Goal: Task Accomplishment & Management: Complete application form

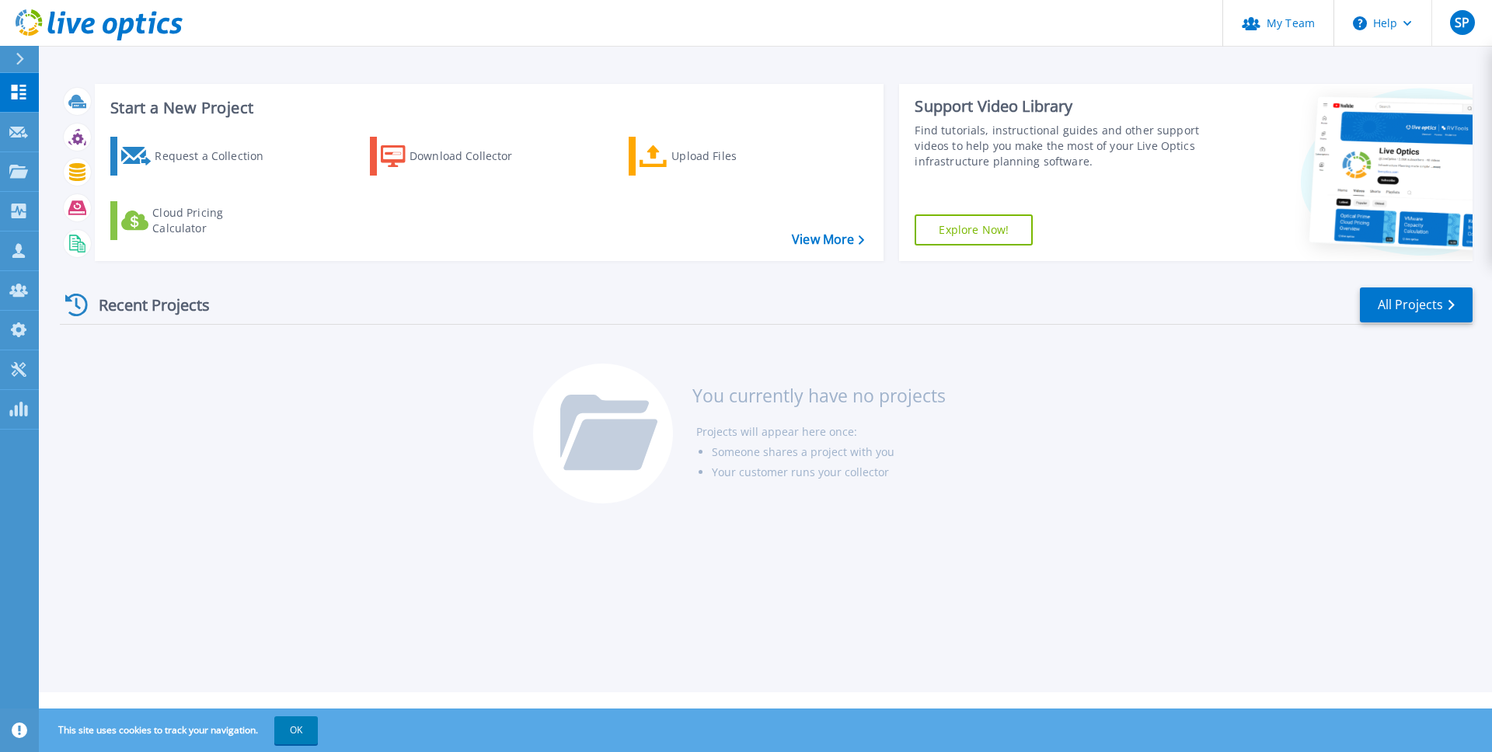
click at [368, 388] on div "Recent Projects All Projects You currently have no projects Projects will appea…" at bounding box center [766, 397] width 1413 height 246
click at [1300, 14] on link "My Team" at bounding box center [1278, 23] width 111 height 47
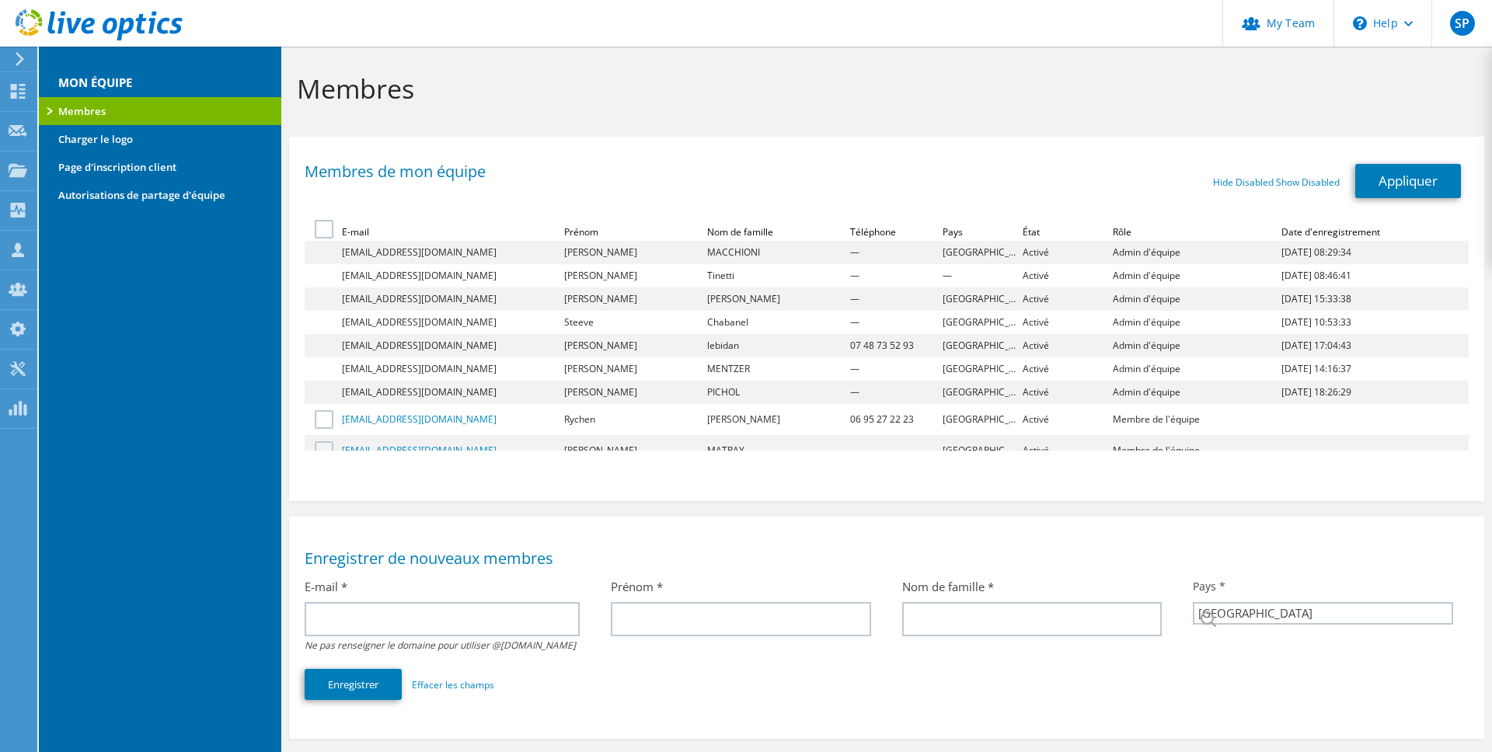
select select "73"
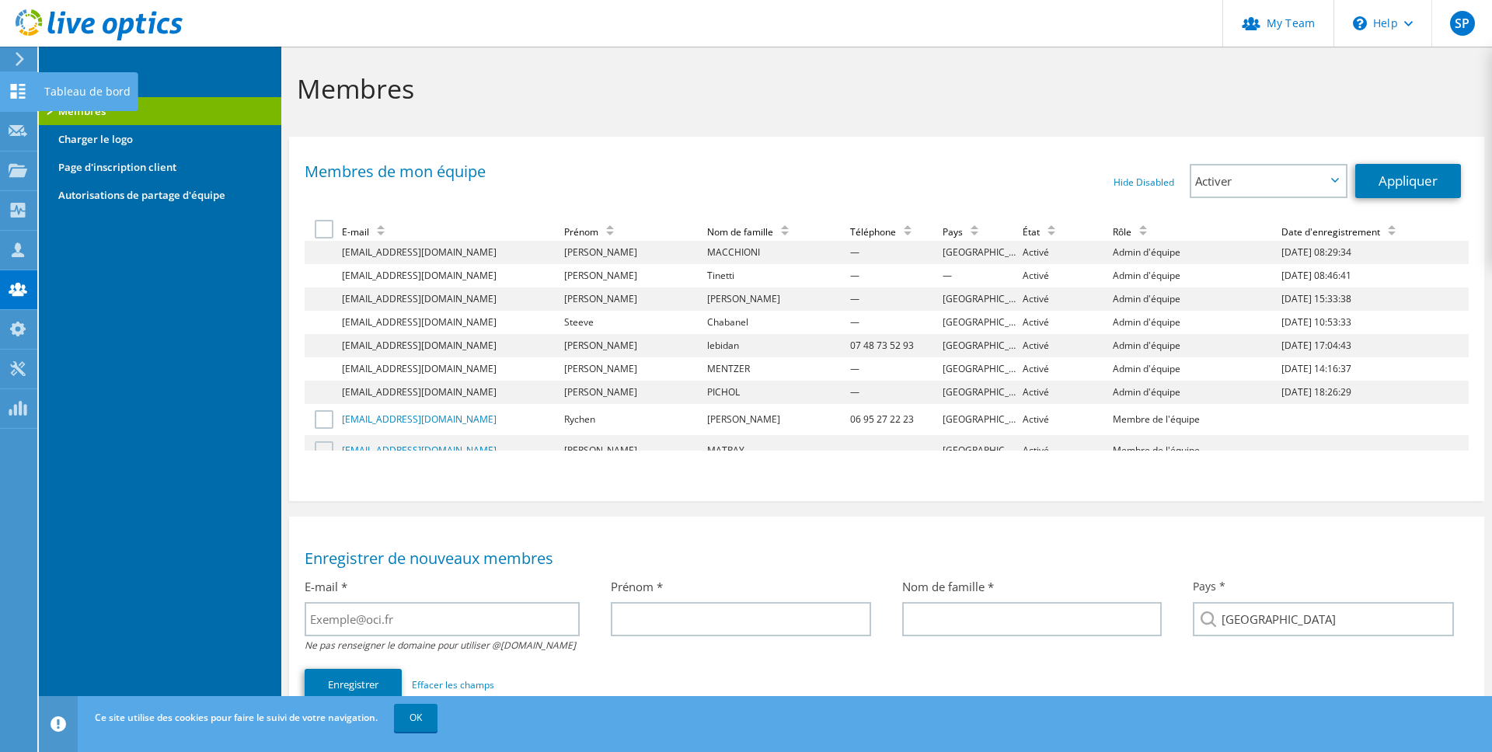
click at [16, 98] on div at bounding box center [18, 93] width 19 height 17
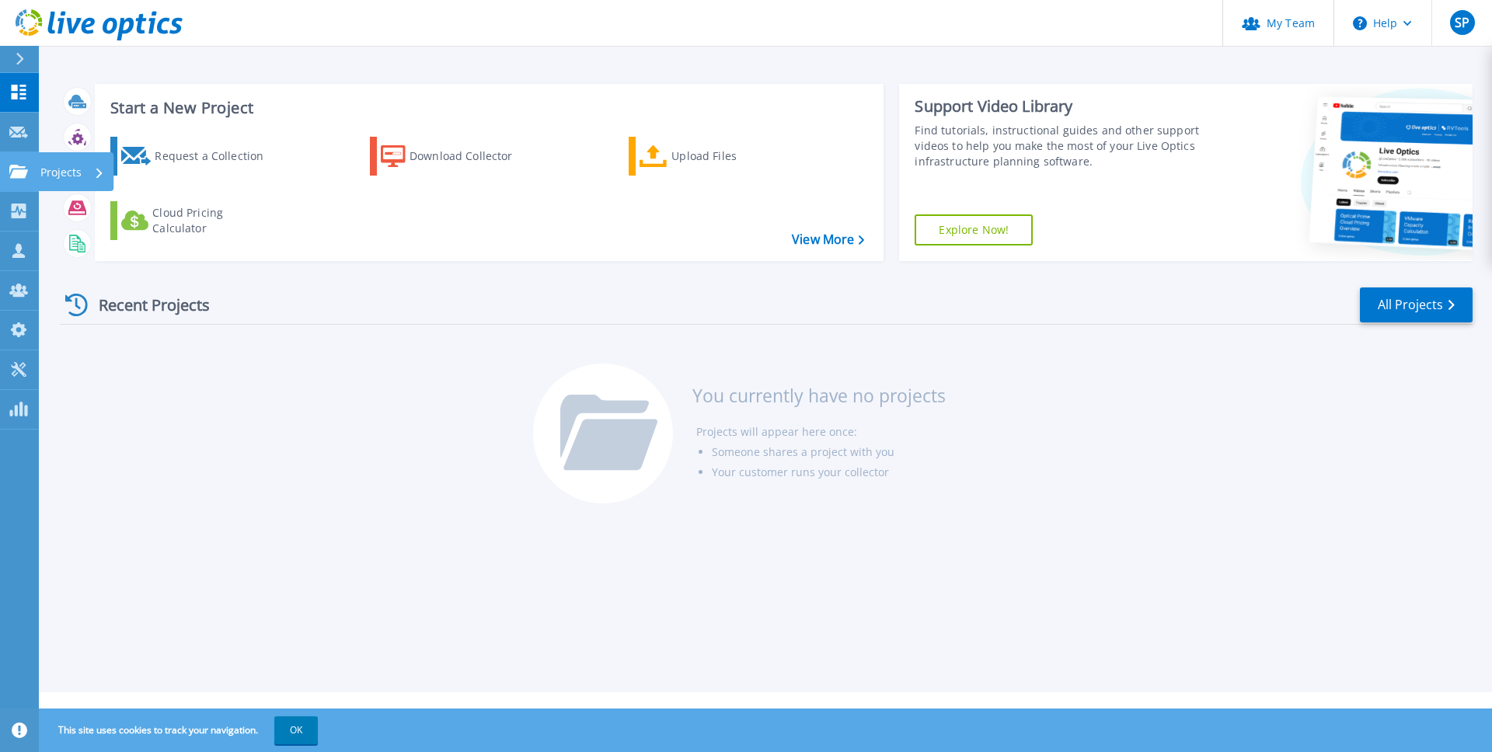
click at [18, 167] on icon at bounding box center [18, 171] width 19 height 13
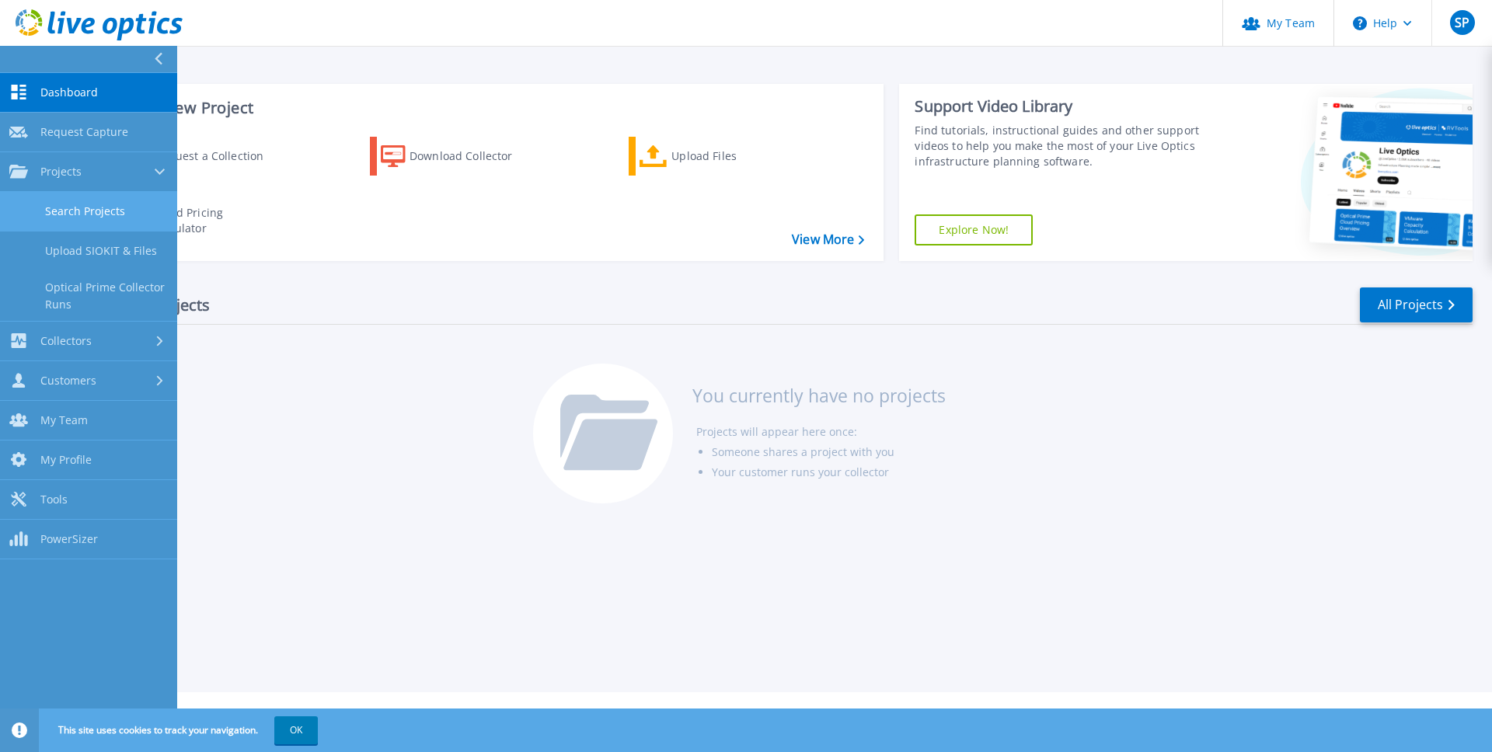
click at [83, 210] on link "Search Projects" at bounding box center [88, 212] width 177 height 40
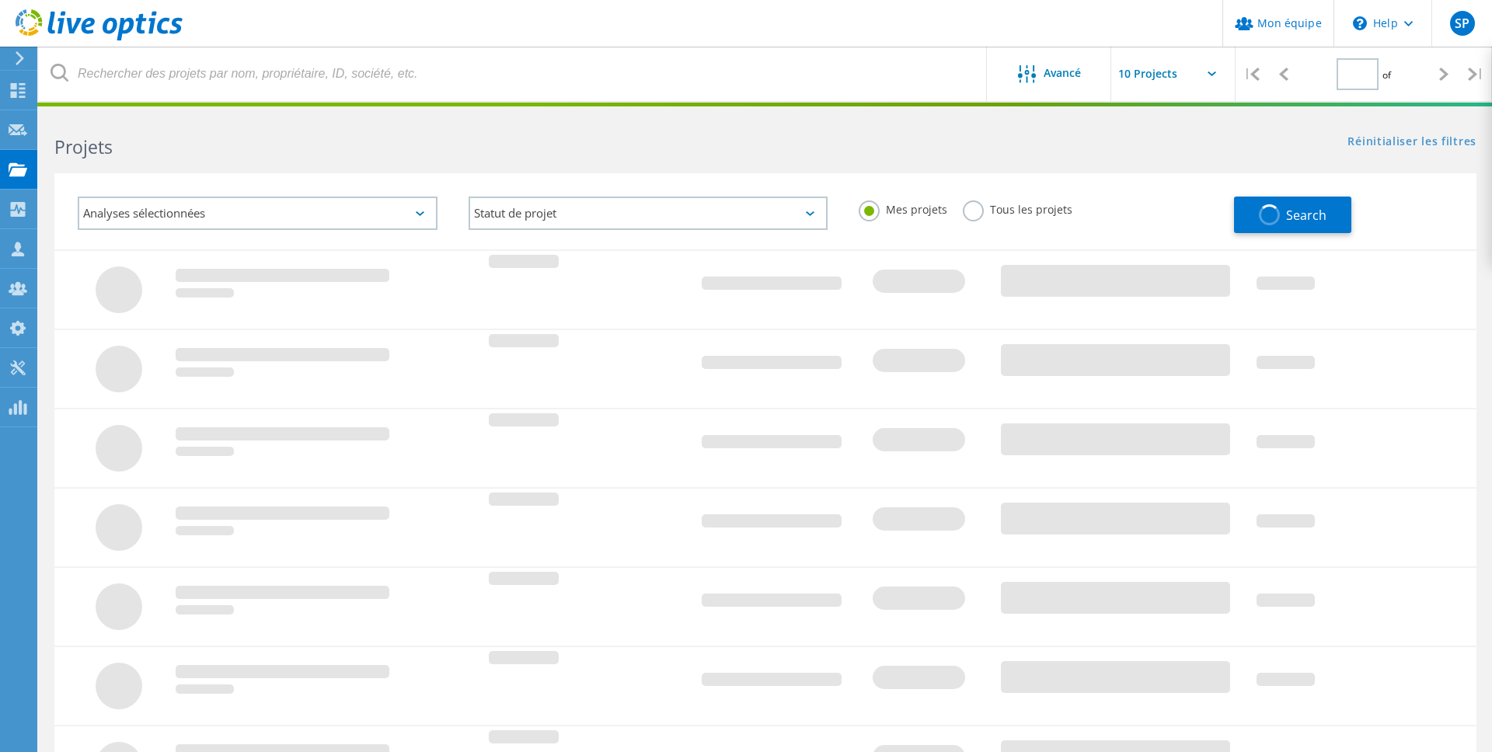
type input "1"
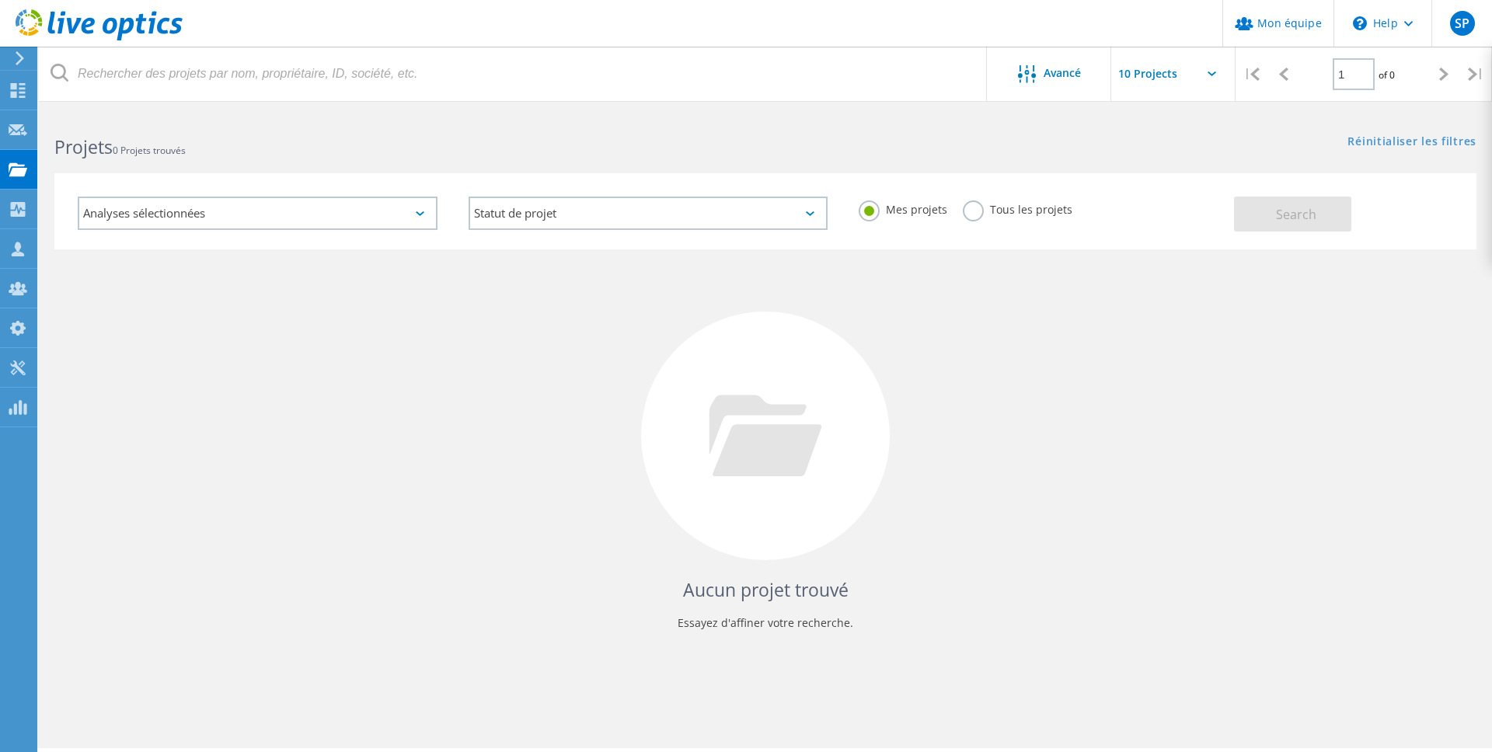
click at [980, 211] on label "Tous les projets" at bounding box center [1018, 208] width 110 height 15
click at [0, 0] on input "Tous les projets" at bounding box center [0, 0] width 0 height 0
click at [1286, 227] on button "Search" at bounding box center [1292, 214] width 117 height 35
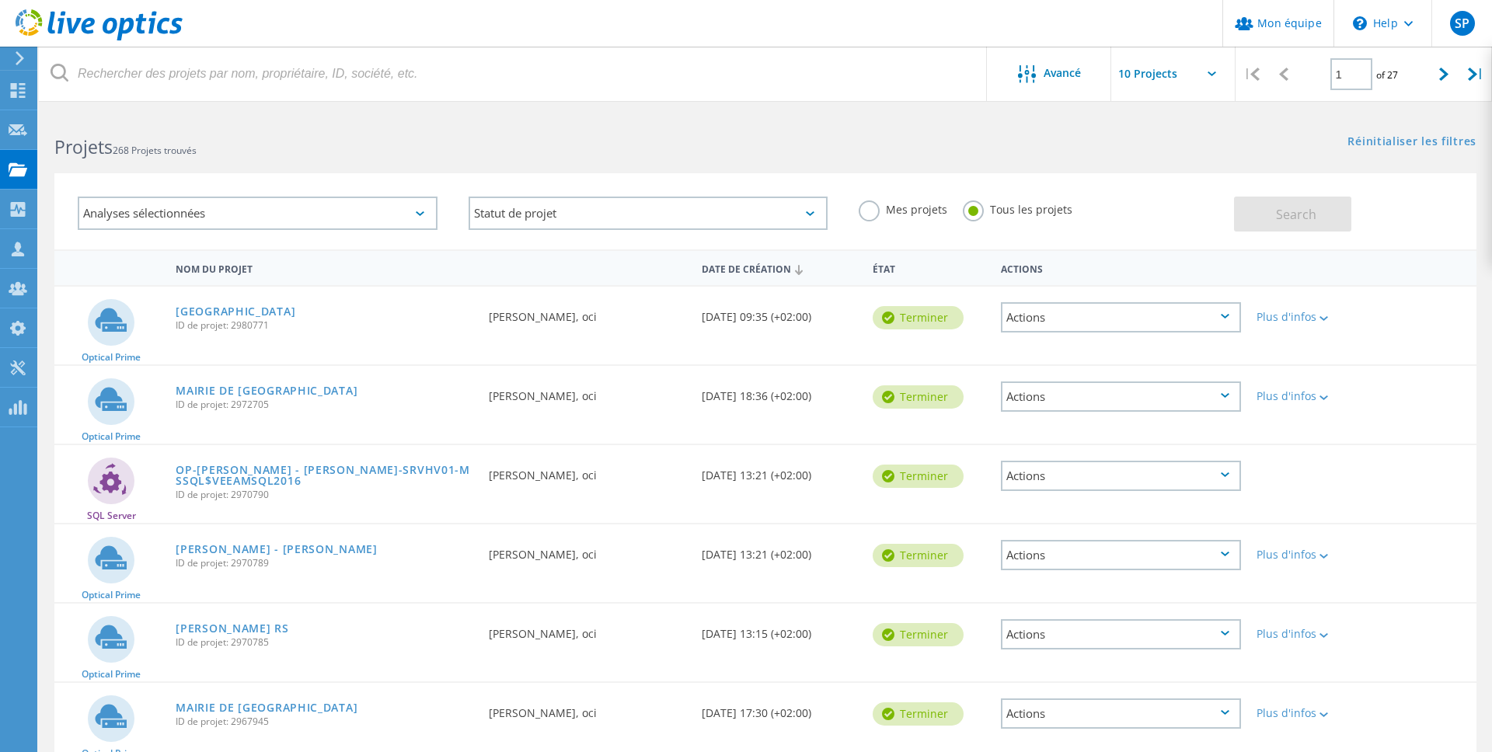
click at [752, 313] on div "Date de création 07/18/2025, 09:35 (+02:00)" at bounding box center [779, 312] width 171 height 51
click at [750, 315] on div "Date de création 07/18/2025, 09:35 (+02:00)" at bounding box center [779, 312] width 171 height 51
click at [1171, 210] on div "Mes projets Tous les projets" at bounding box center [1038, 210] width 391 height 58
click at [1279, 29] on link "Mon équipe" at bounding box center [1278, 23] width 111 height 47
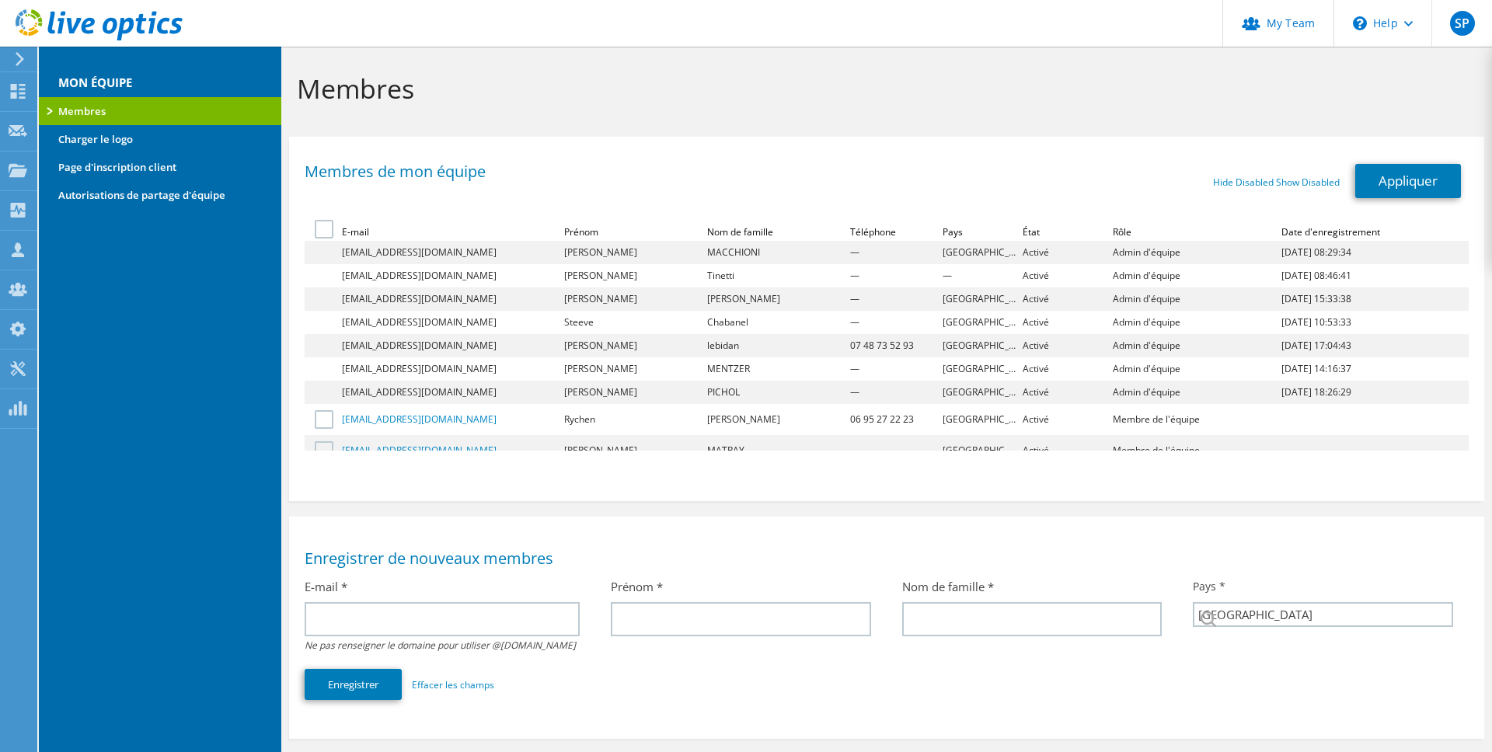
select select "73"
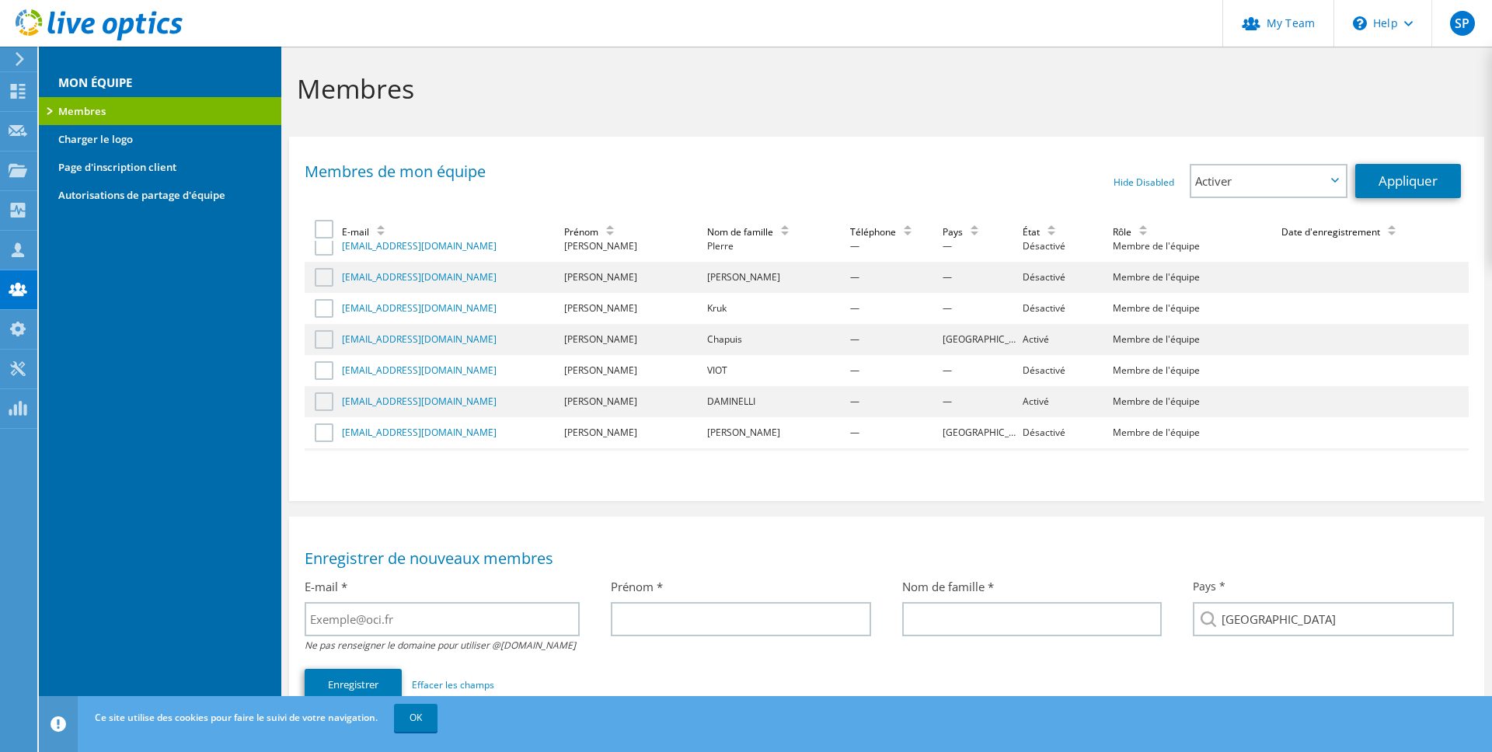
scroll to position [237, 0]
click at [576, 339] on td "[PERSON_NAME]" at bounding box center [633, 338] width 143 height 31
click at [322, 337] on label at bounding box center [326, 338] width 23 height 19
click at [0, 0] on input "checkbox" at bounding box center [0, 0] width 0 height 0
click at [367, 338] on link "[EMAIL_ADDRESS][DOMAIN_NAME]" at bounding box center [419, 337] width 155 height 13
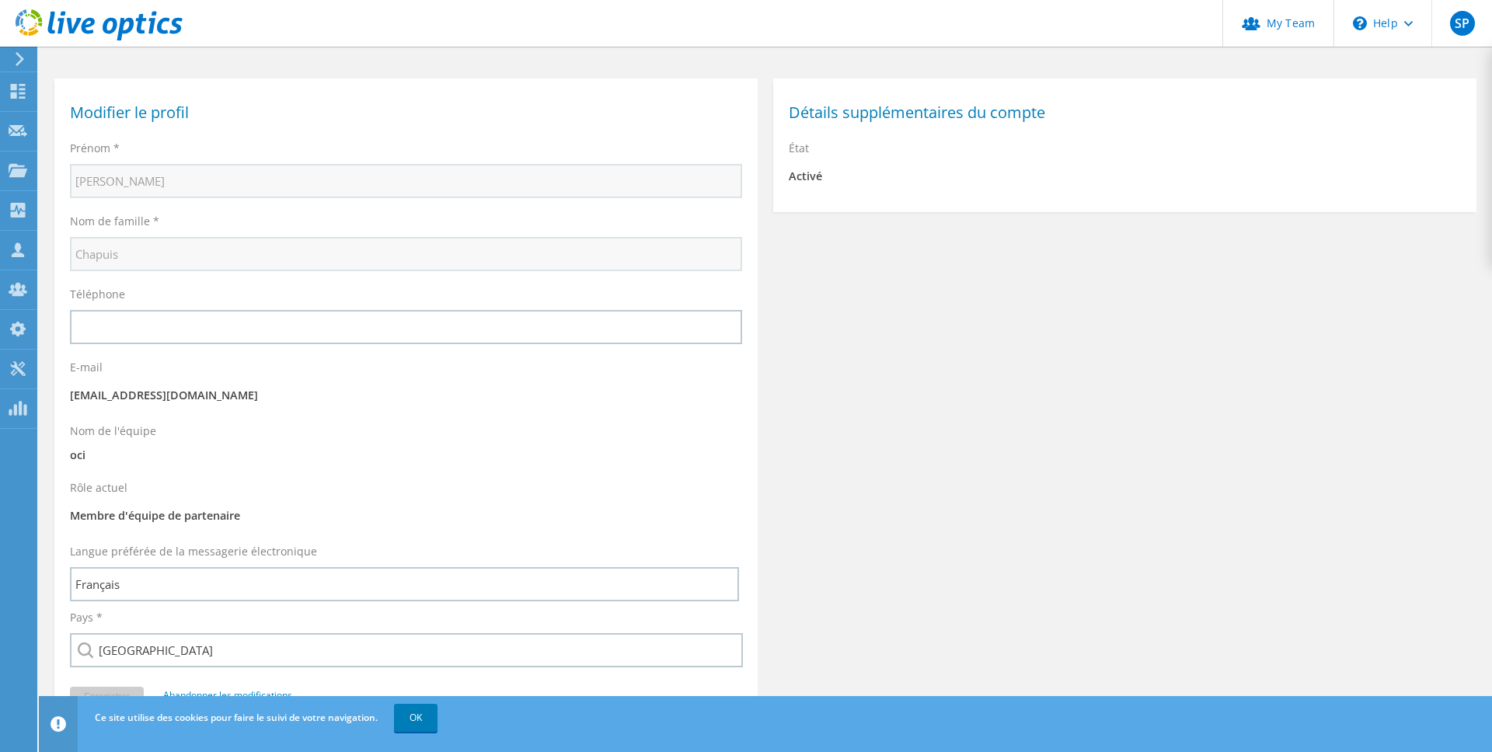
scroll to position [130, 0]
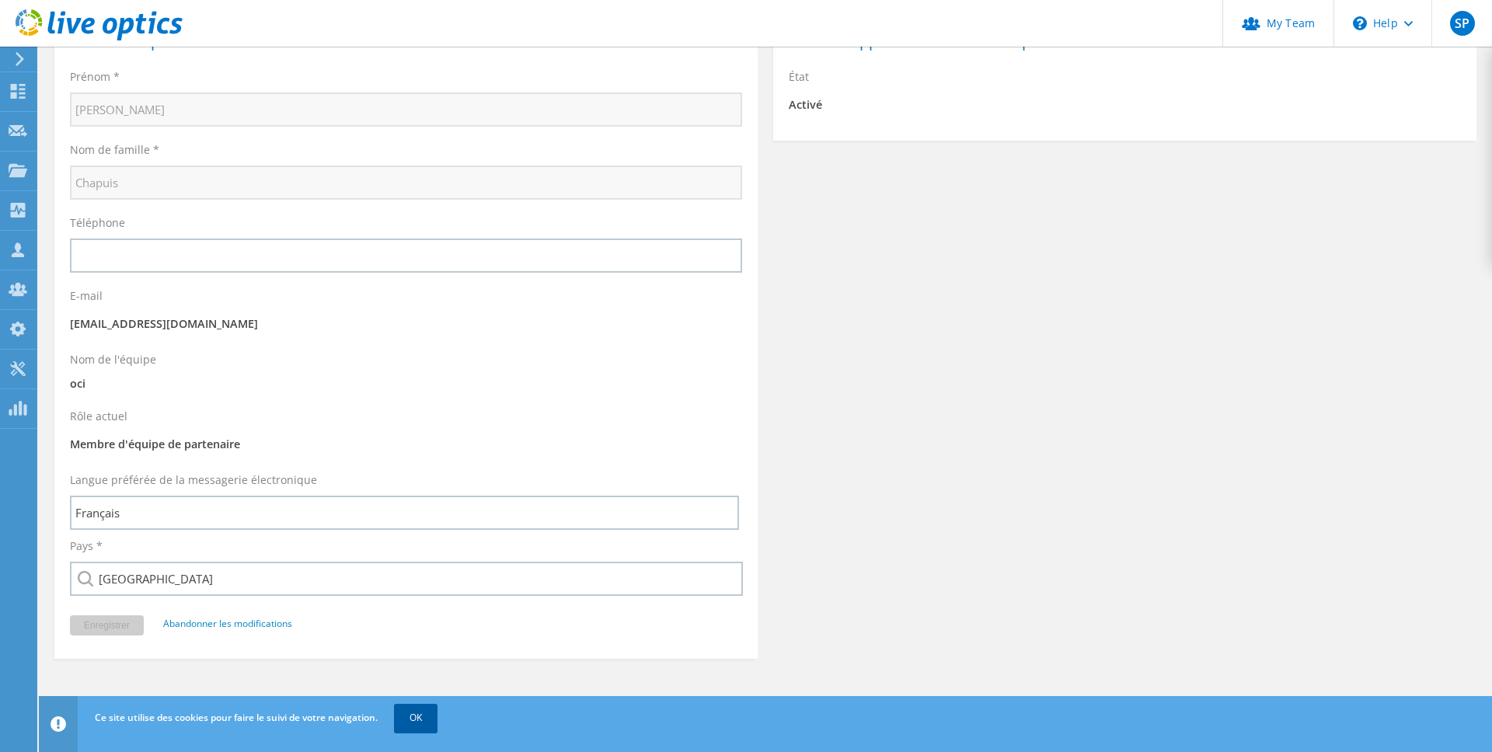
click at [417, 721] on link "OK" at bounding box center [416, 718] width 44 height 28
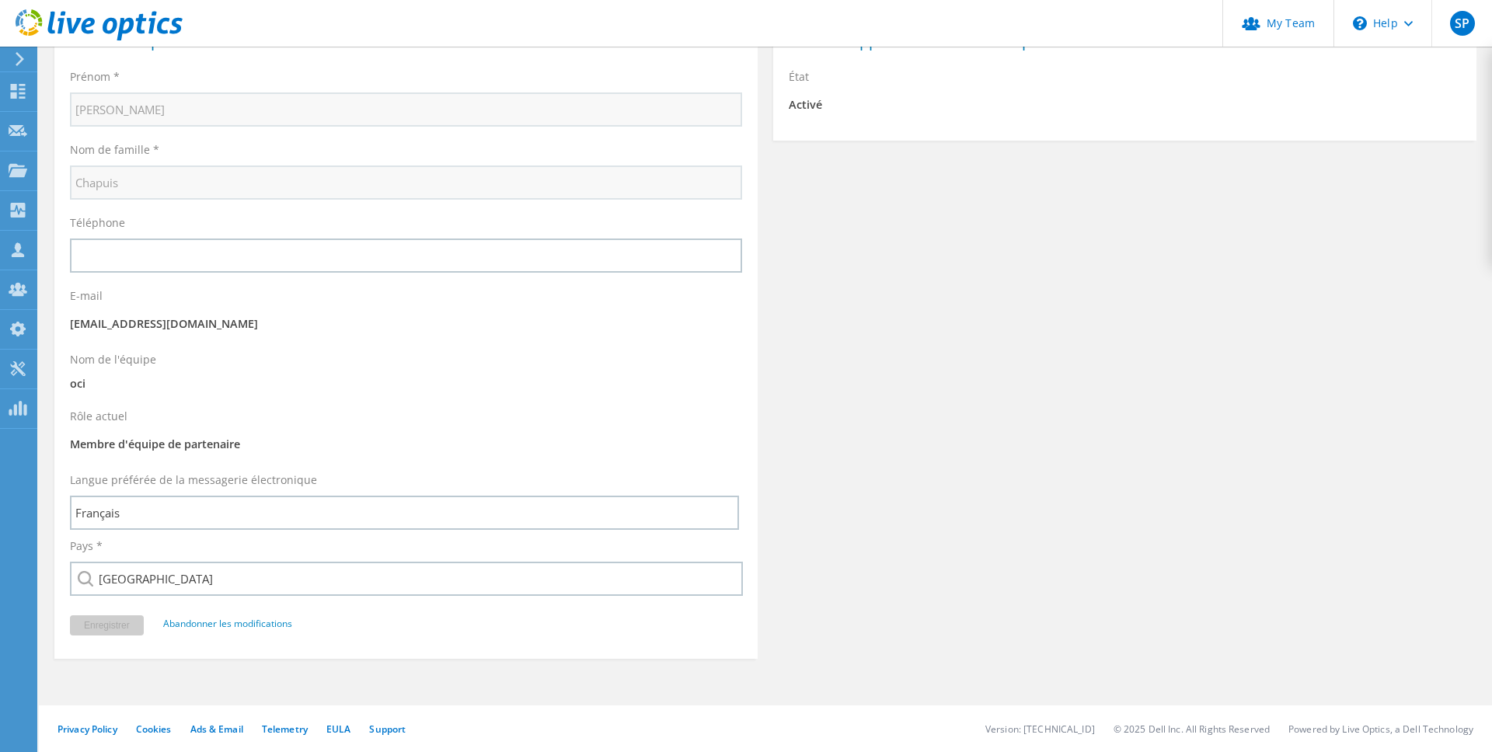
scroll to position [0, 0]
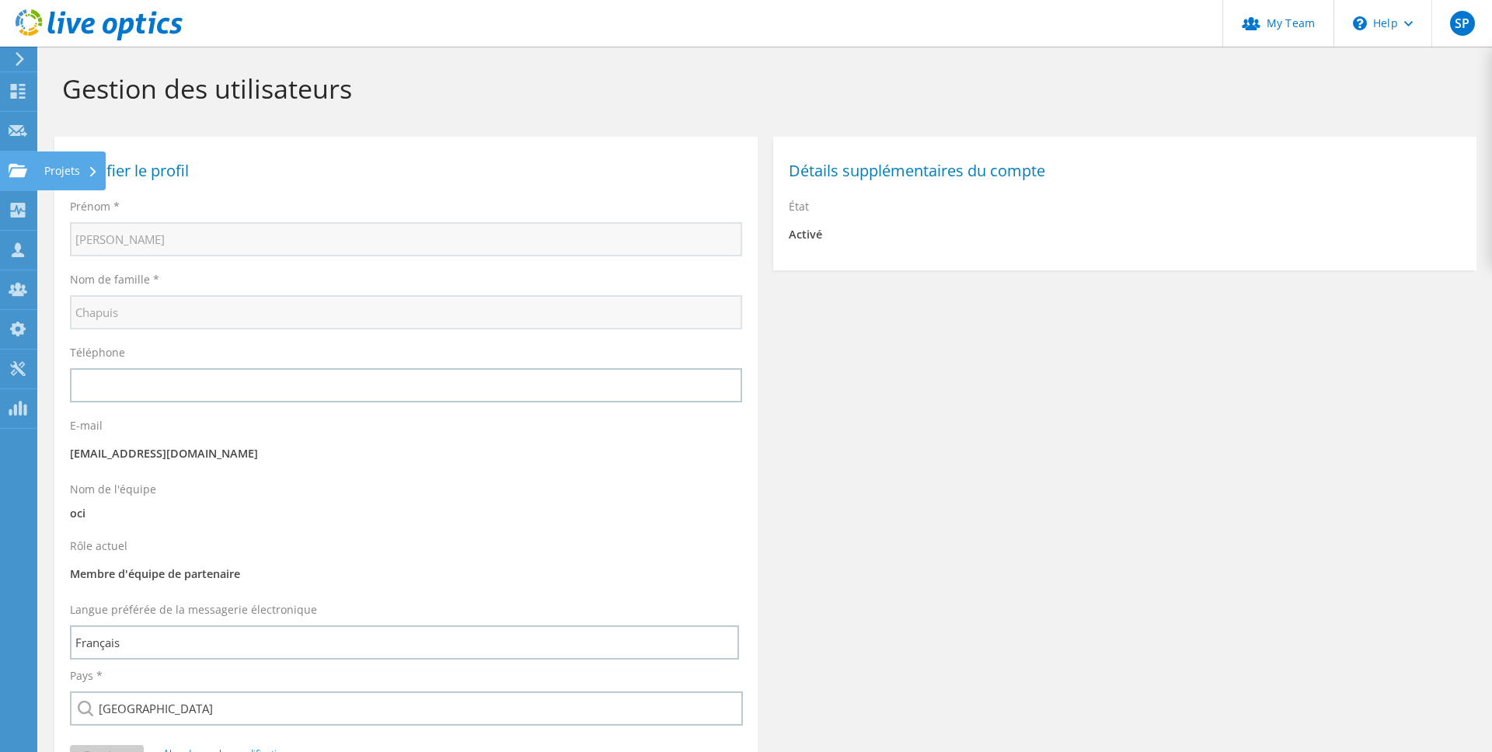
click at [75, 168] on div "Projets" at bounding box center [71, 171] width 69 height 39
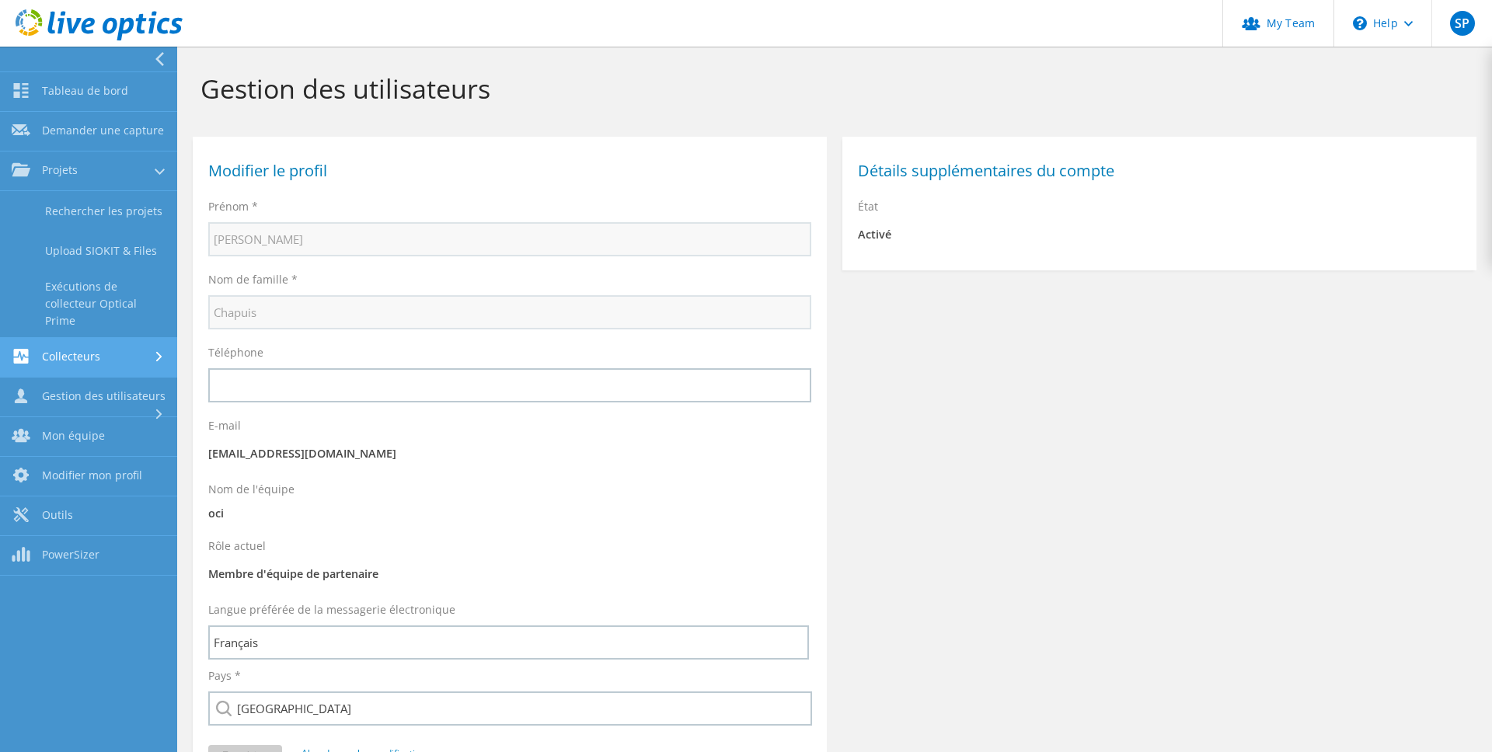
click at [77, 358] on link "Collecteurs" at bounding box center [88, 358] width 177 height 40
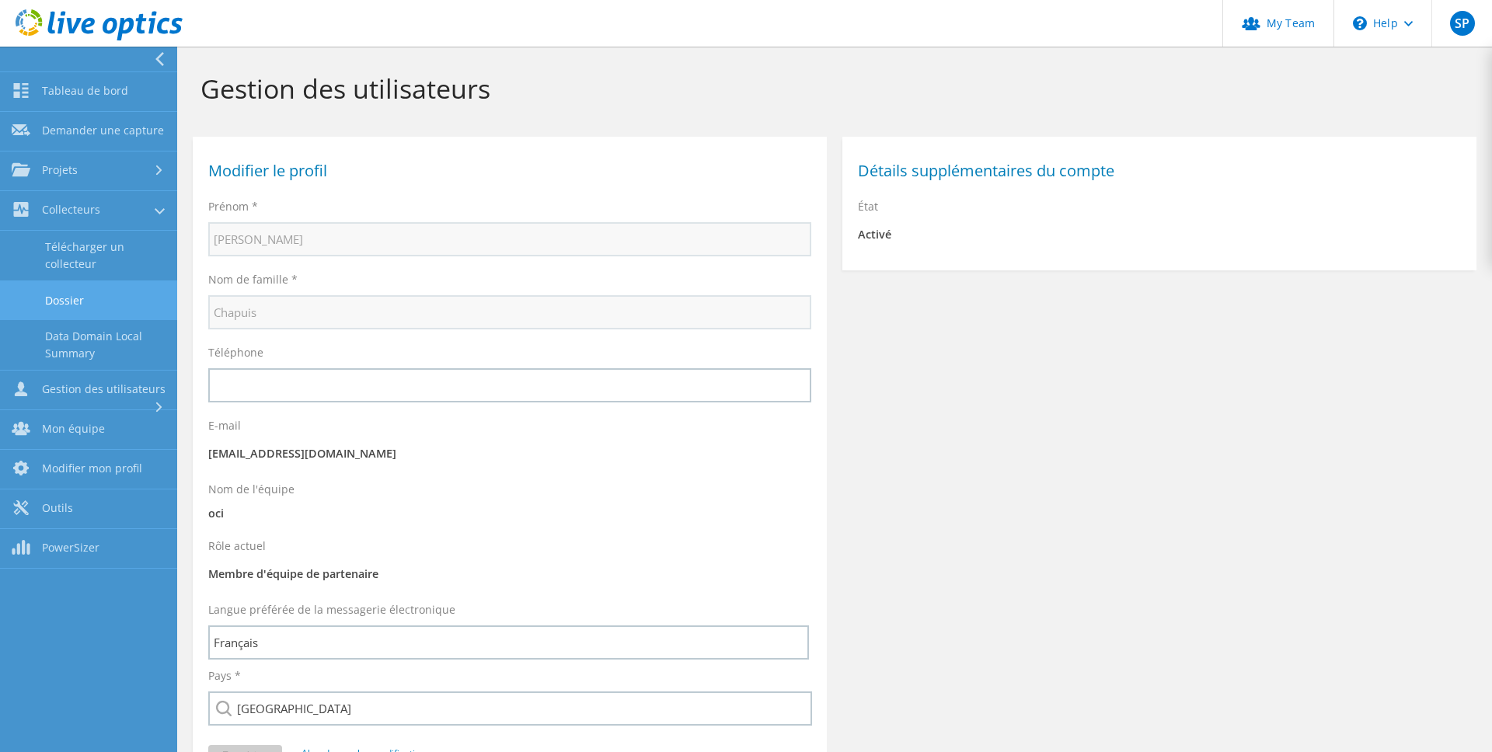
click at [66, 299] on link "Dossier" at bounding box center [88, 301] width 177 height 40
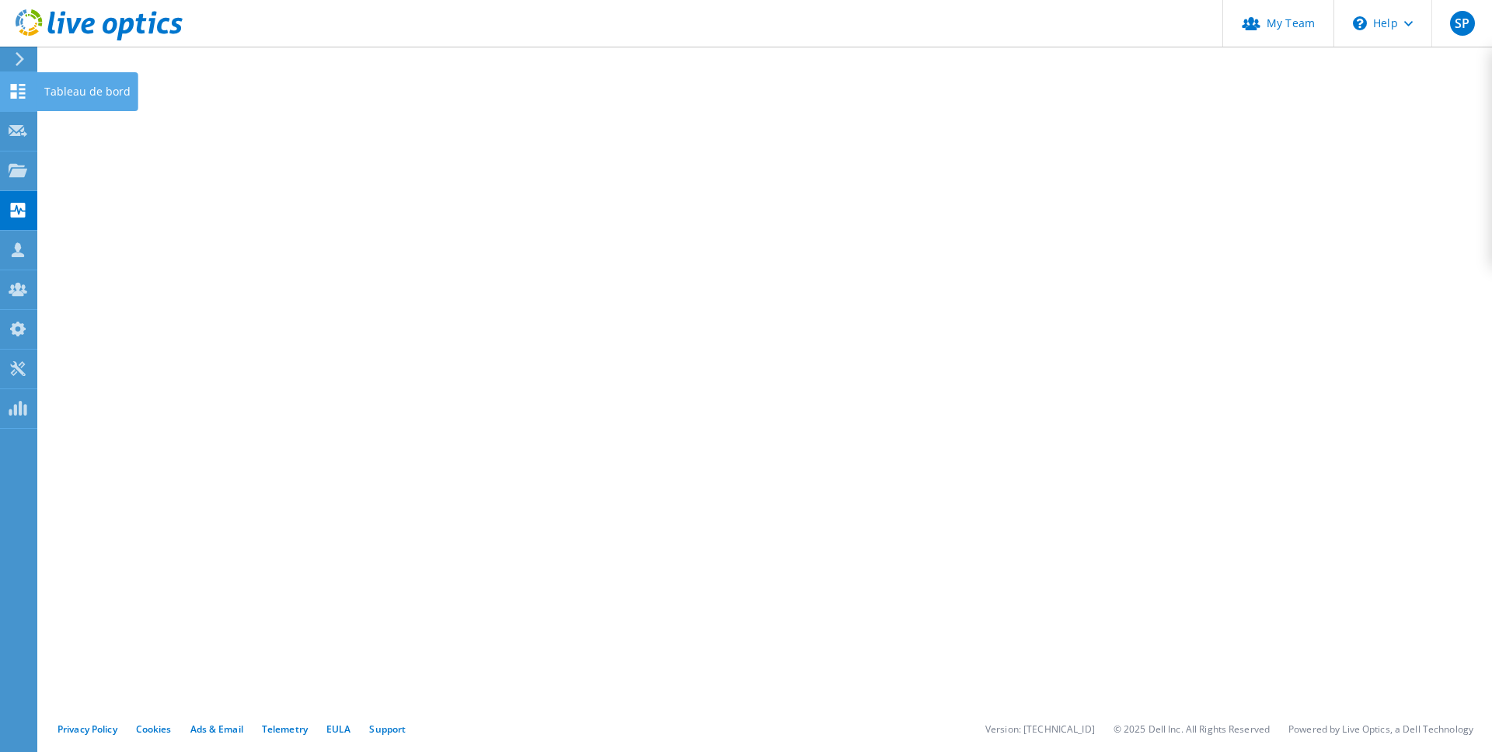
click at [71, 89] on div "Tableau de bord" at bounding box center [88, 91] width 102 height 39
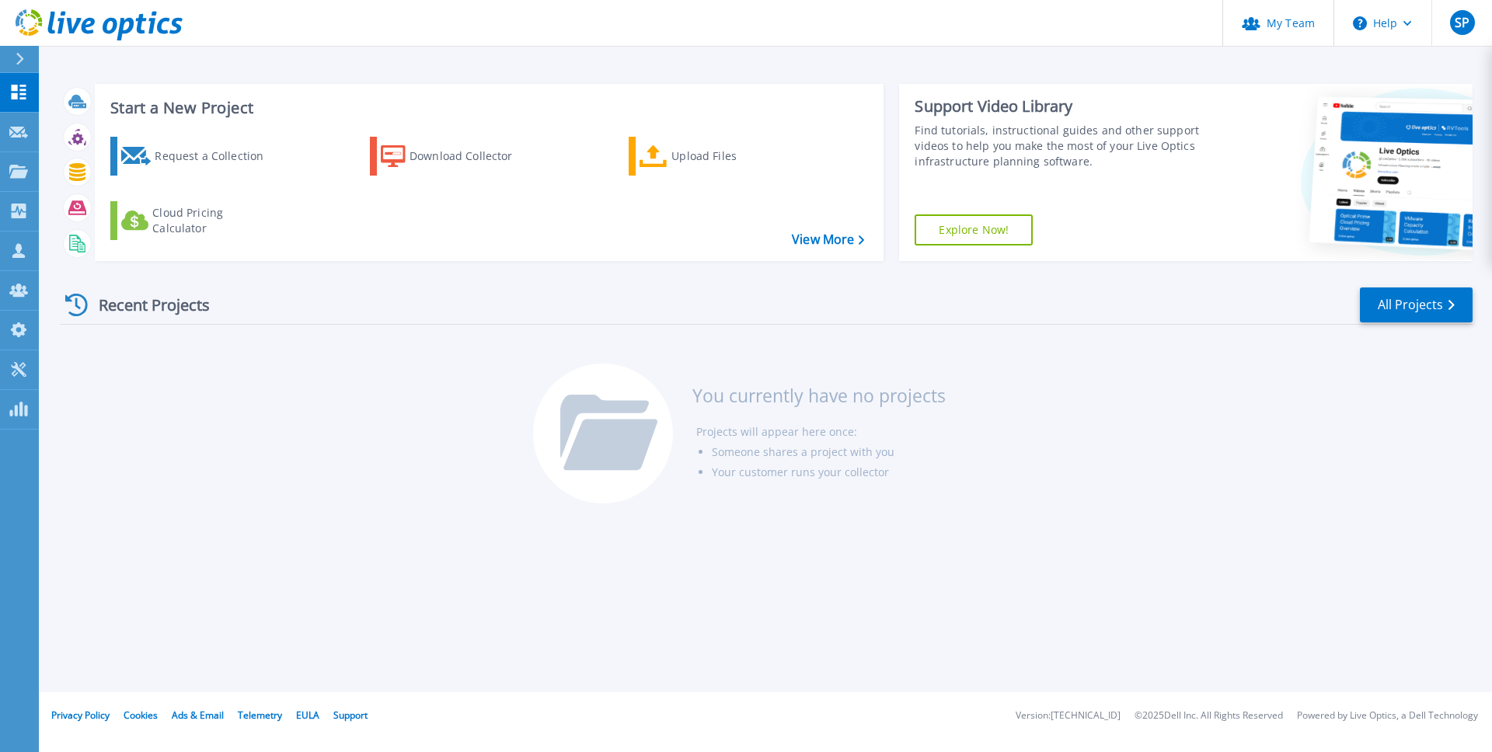
click at [313, 310] on div "Recent Projects All Projects" at bounding box center [766, 305] width 1413 height 39
click at [1063, 163] on div "Find tutorials, instructional guides and other support videos to help you make …" at bounding box center [1061, 146] width 292 height 47
click at [1440, 298] on link "All Projects" at bounding box center [1416, 305] width 113 height 35
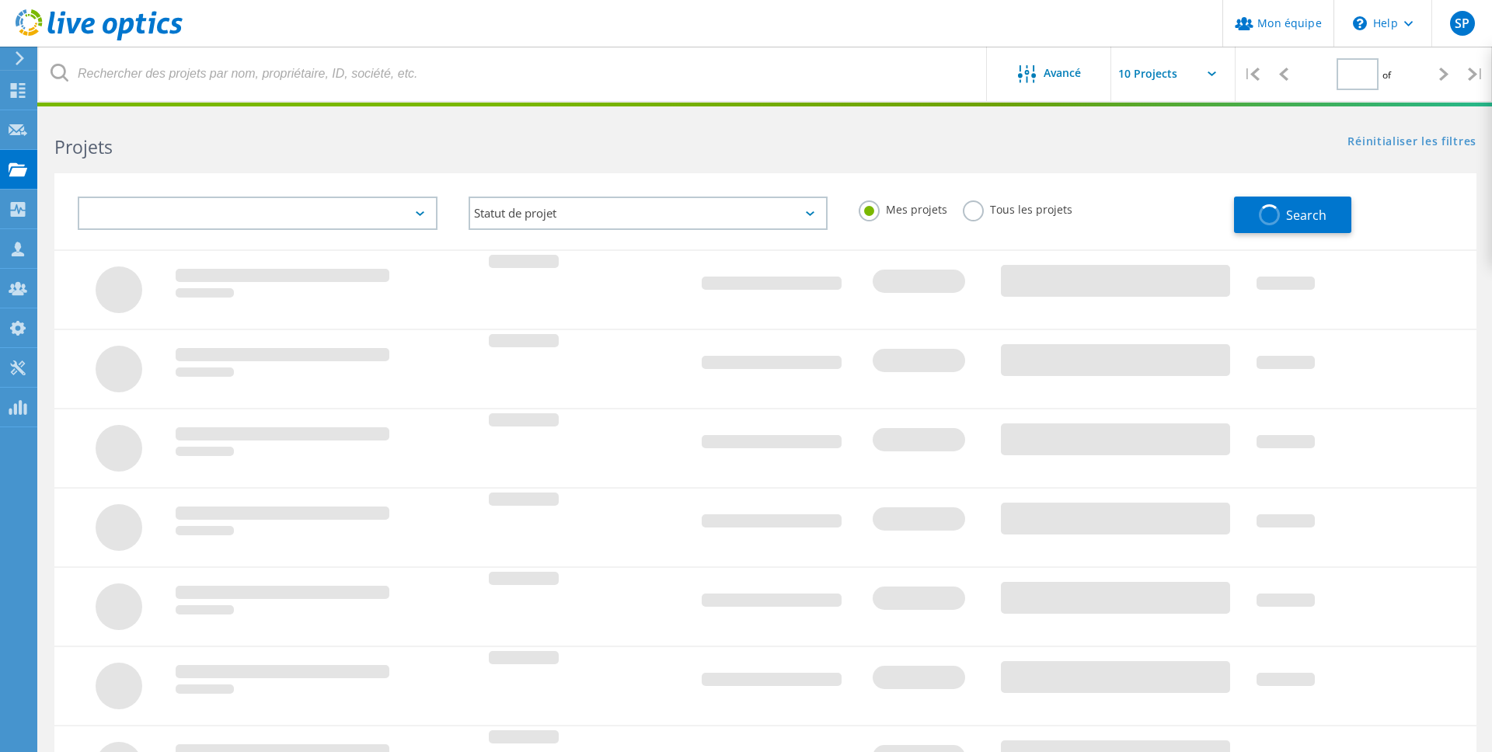
type input "1"
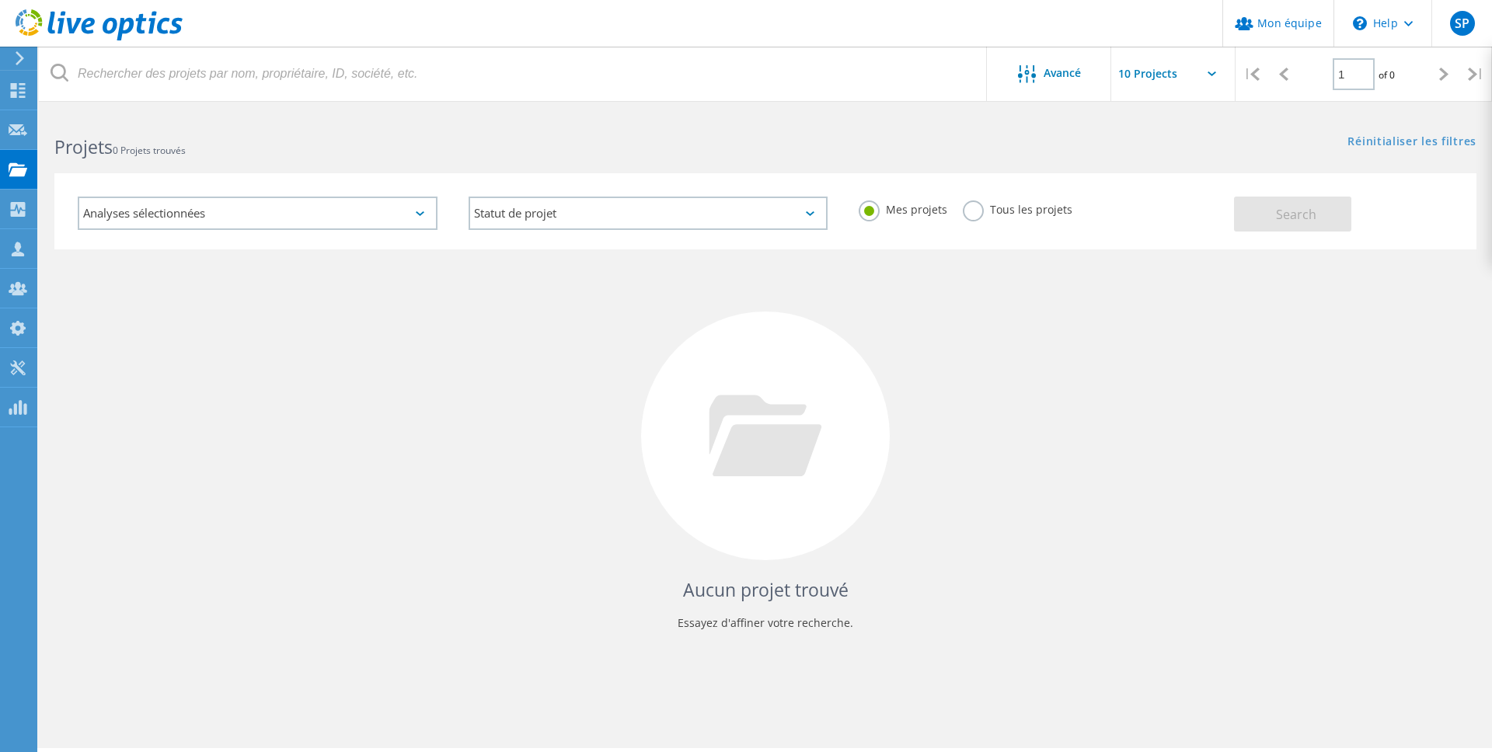
click at [971, 214] on label "Tous les projets" at bounding box center [1018, 208] width 110 height 15
click at [0, 0] on input "Tous les projets" at bounding box center [0, 0] width 0 height 0
click at [1273, 215] on button "Search" at bounding box center [1292, 214] width 117 height 35
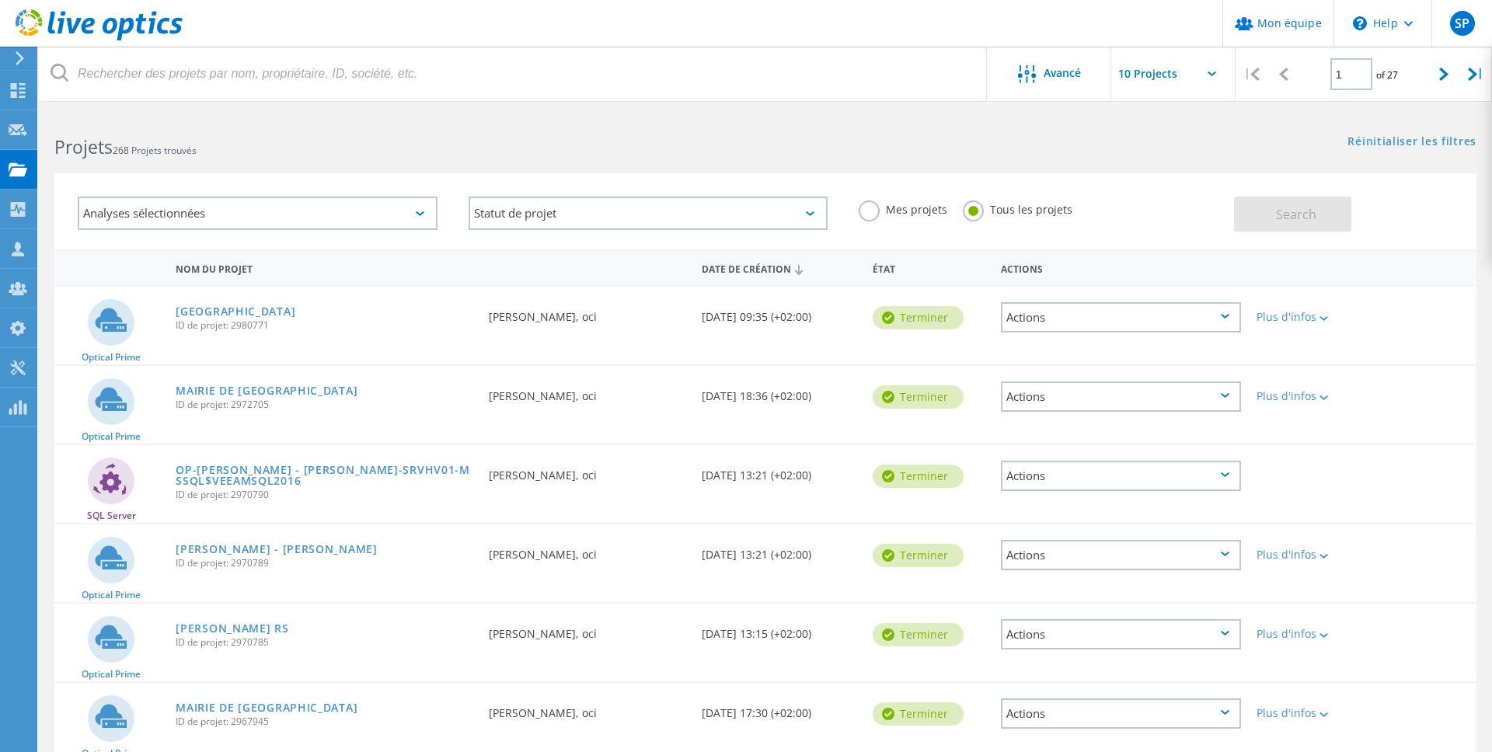
click at [781, 273] on div "Date de création" at bounding box center [779, 268] width 171 height 30
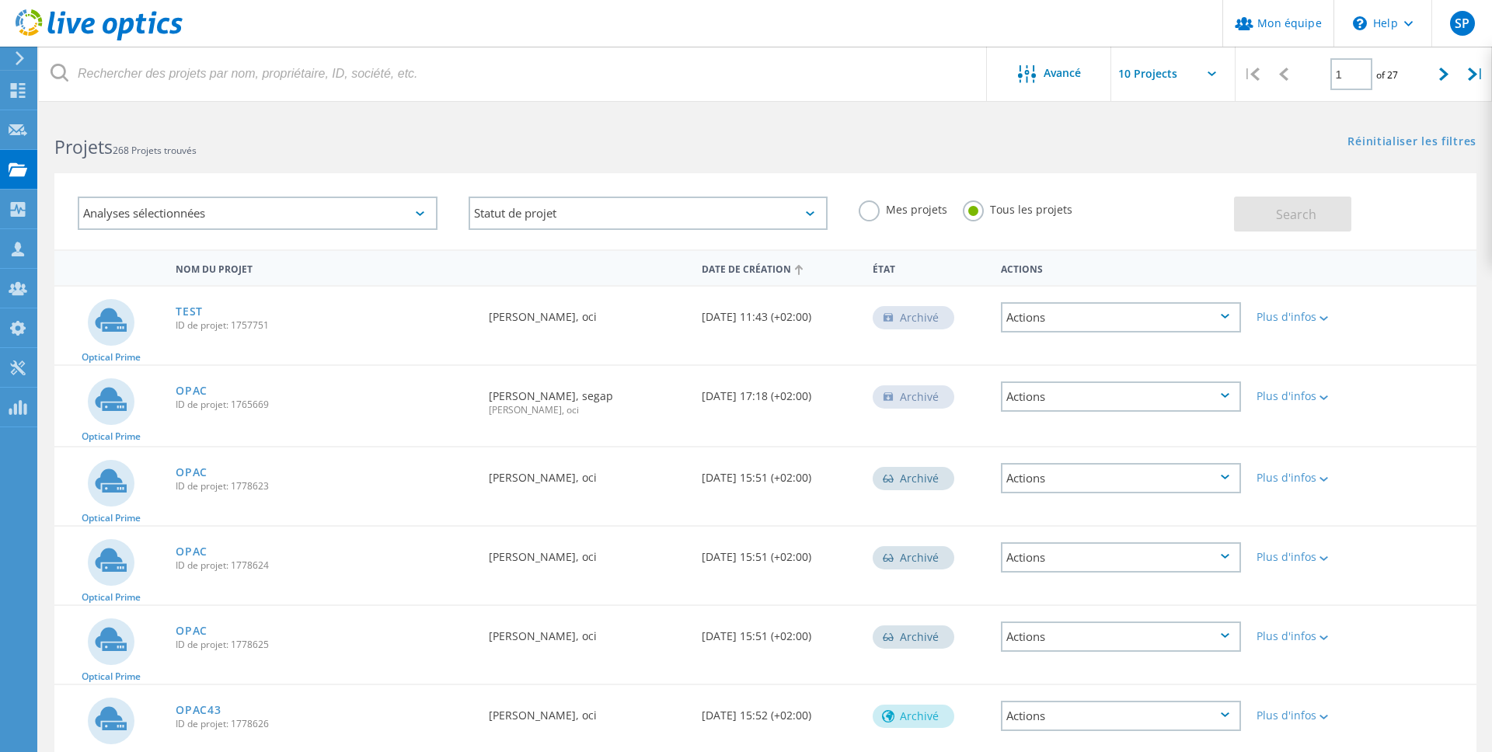
click at [781, 273] on div "Date de création" at bounding box center [779, 268] width 171 height 30
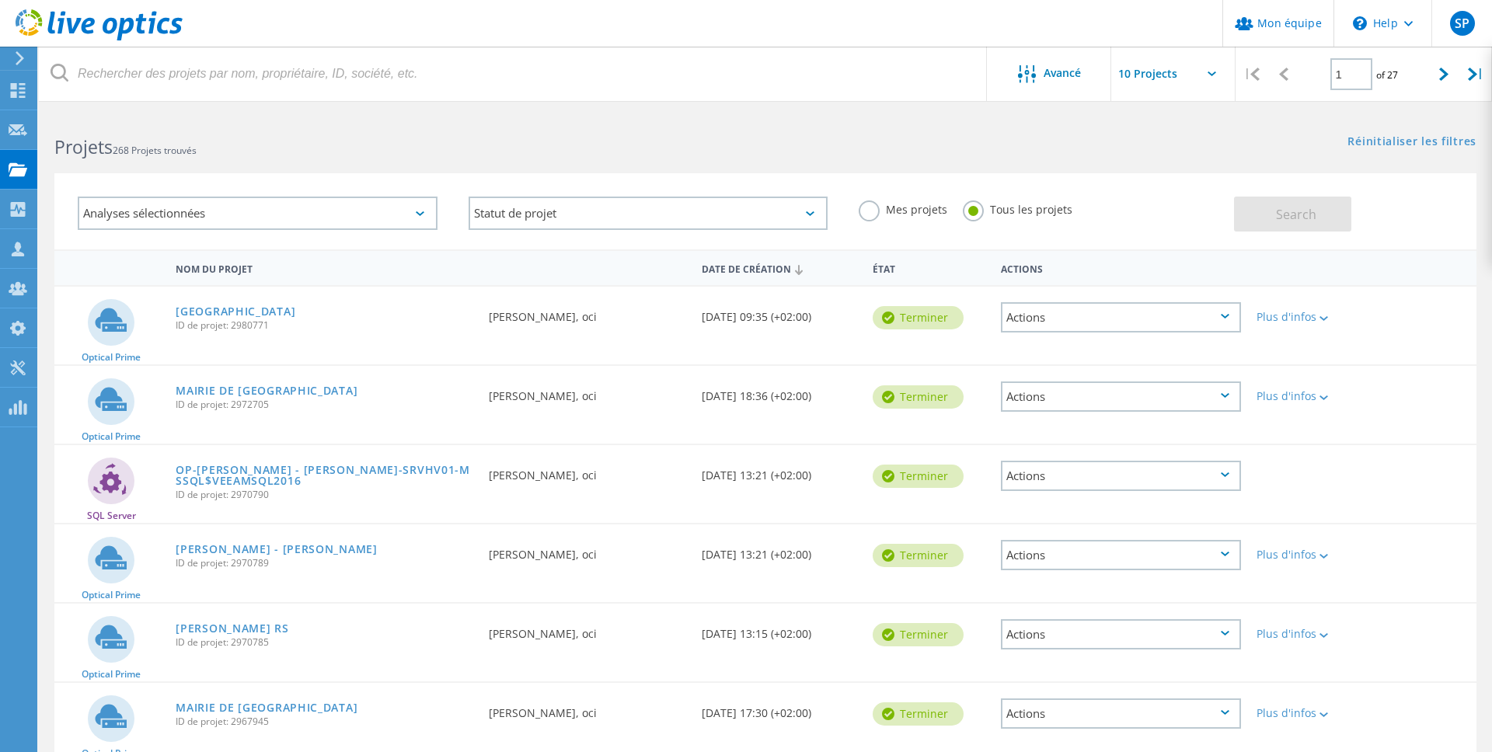
click at [570, 391] on div "Demandé par Bernard-Joseph lebidan, oci" at bounding box center [588, 391] width 214 height 51
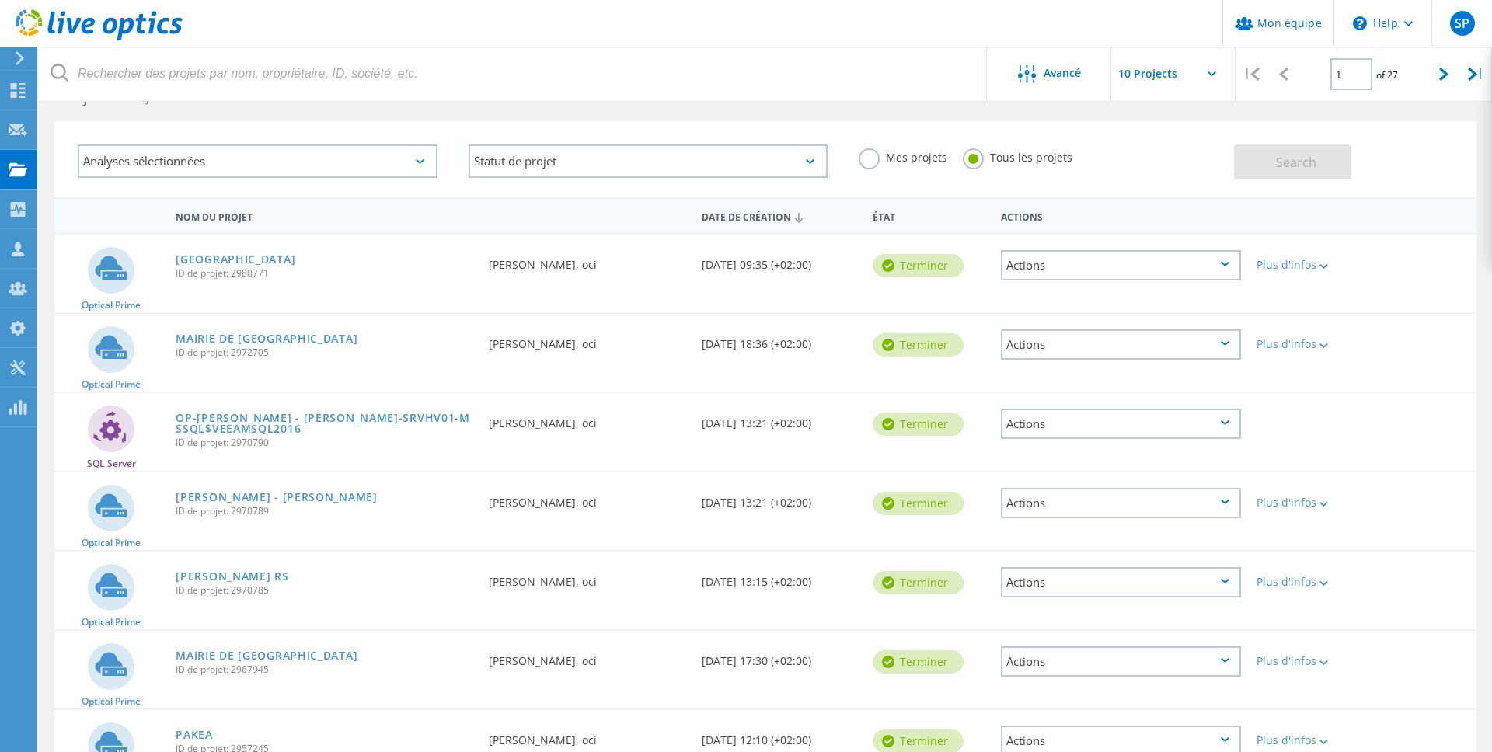
scroll to position [54, 0]
click at [564, 389] on div "Optical Prime MAIRIE DE KINGERSHEIM ID de projet: 2972705 Demandé par Bernard-J…" at bounding box center [765, 351] width 1422 height 78
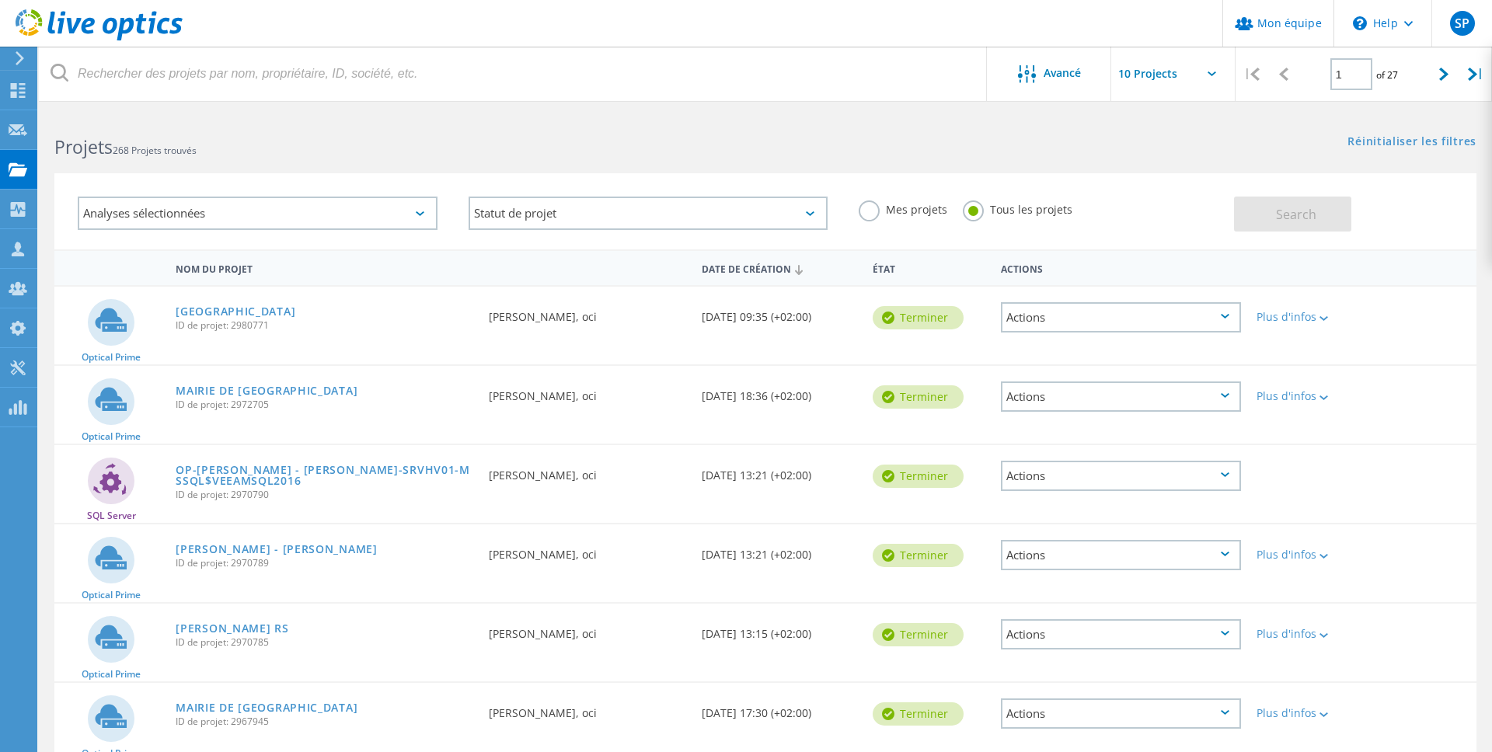
click at [372, 154] on h2 "Projets 268 Projets trouvés" at bounding box center [402, 147] width 696 height 26
click at [541, 161] on div "Analyses sélectionnées Statut de projet En cours Terminer Publié Anonyme Archiv…" at bounding box center [766, 202] width 1454 height 96
click at [70, 207] on div "Collecteurs" at bounding box center [82, 209] width 76 height 11
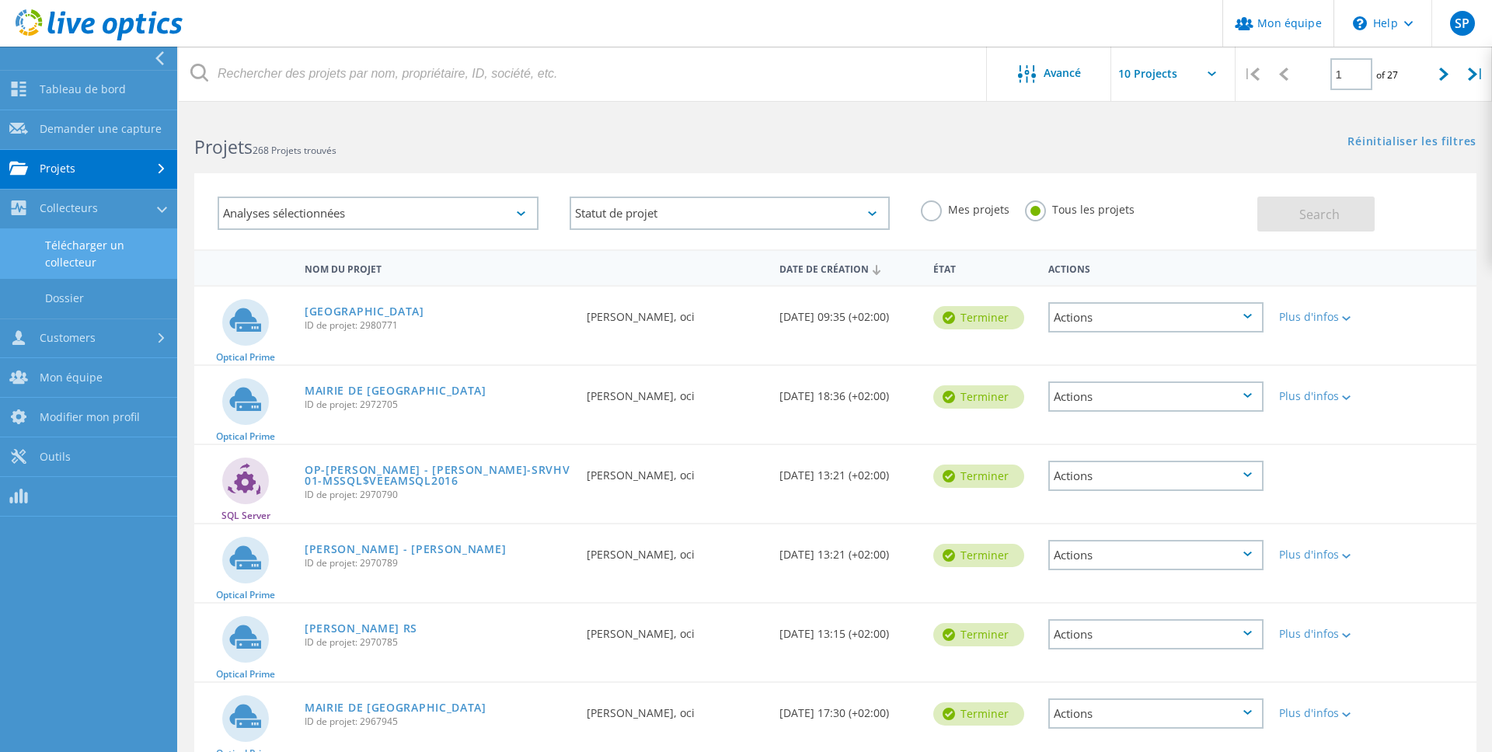
click at [80, 252] on link "Télécharger un collecteur" at bounding box center [88, 254] width 177 height 50
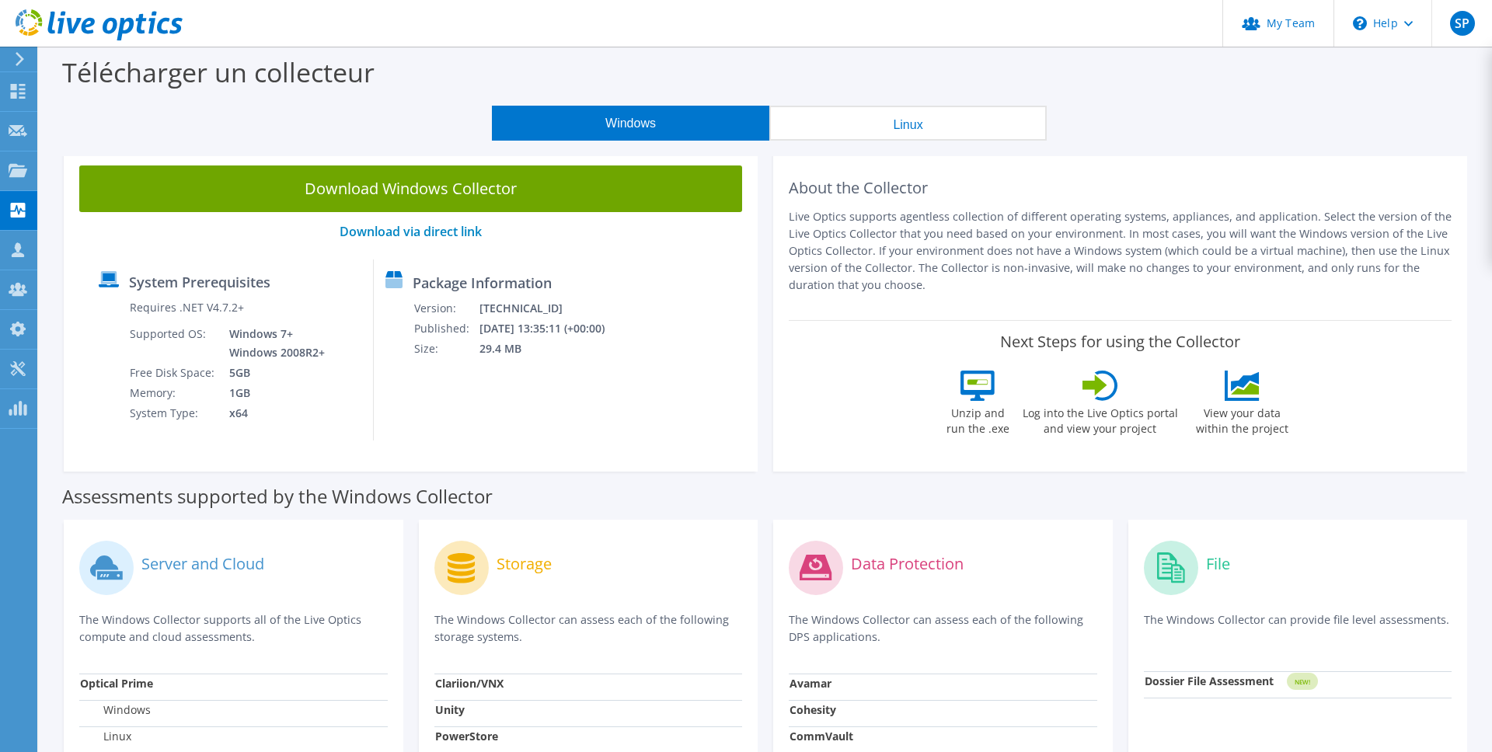
click at [864, 368] on div "Next Steps for using the Collector Unzip and run the .exe Log into the Live Opt…" at bounding box center [1120, 388] width 663 height 136
click at [54, 171] on div "Projets" at bounding box center [71, 171] width 69 height 39
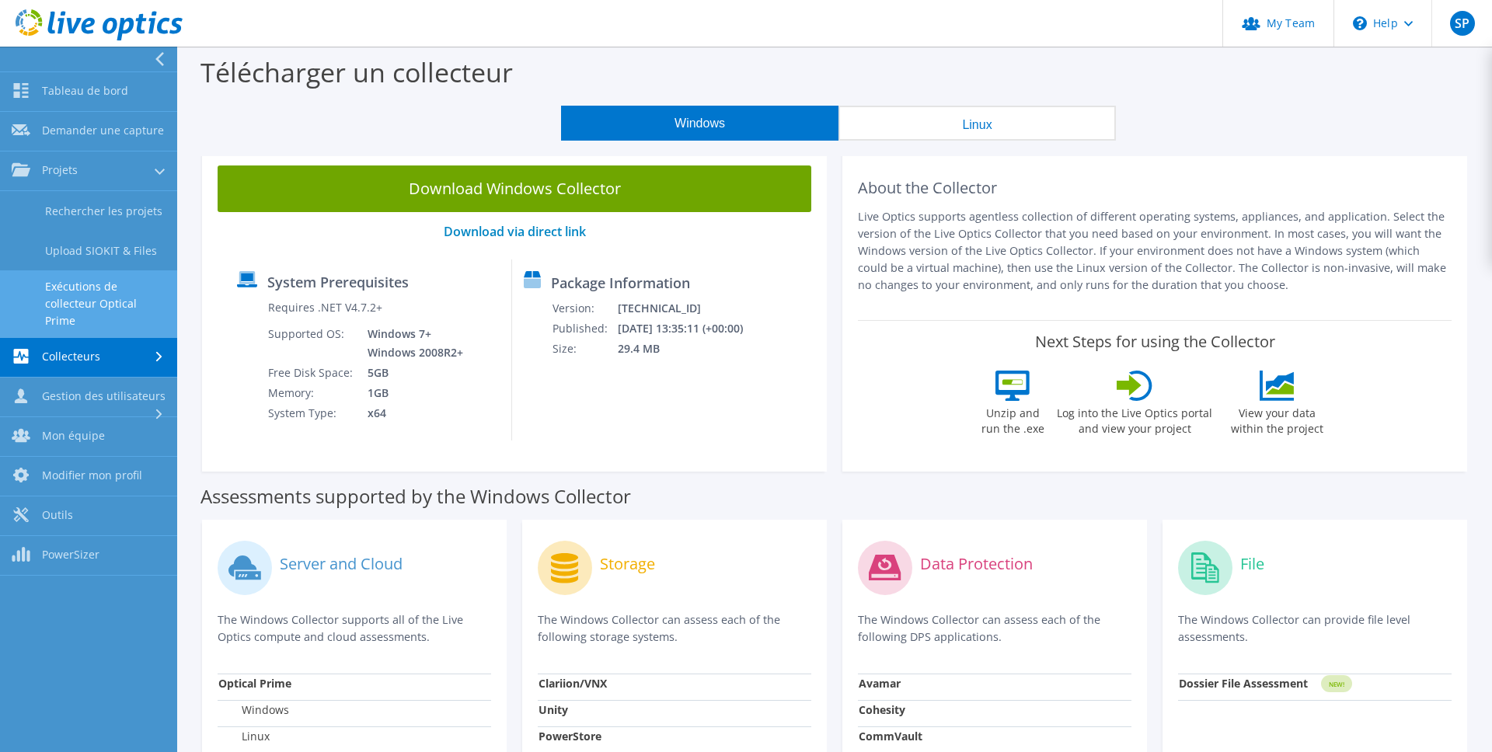
click at [74, 307] on link "Exécutions de collecteur Optical Prime" at bounding box center [88, 304] width 177 height 67
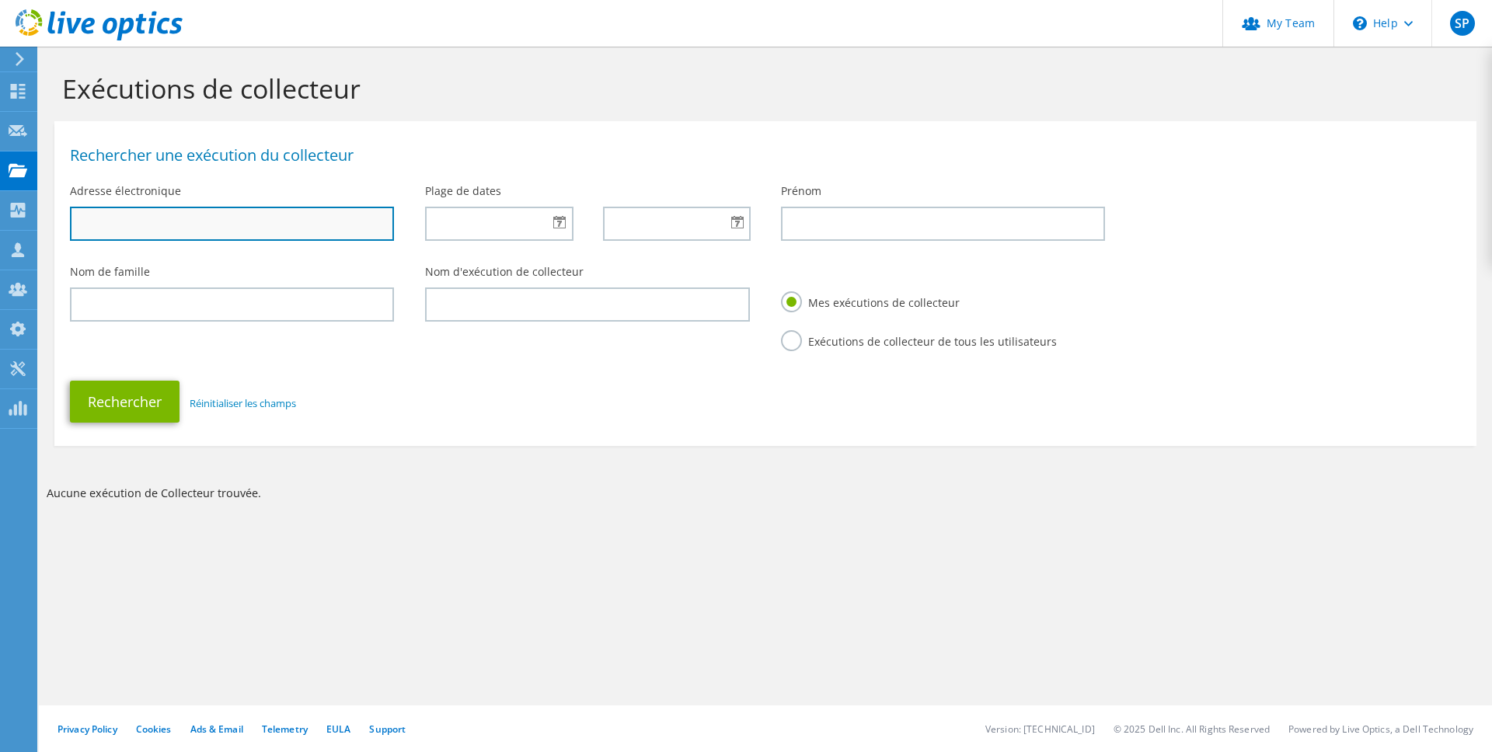
click at [227, 234] on input "text" at bounding box center [232, 224] width 324 height 34
paste input "mailto:[EMAIL_ADDRESS][DOMAIN_NAME]"
drag, startPoint x: 103, startPoint y: 229, endPoint x: -9, endPoint y: 227, distance: 112.7
click at [0, 227] on html "SP Admin d'équipe de partenaire [PERSON_NAME] [EMAIL_ADDRESS][DOMAIN_NAME] oci …" at bounding box center [746, 376] width 1492 height 752
click at [229, 222] on input "[EMAIL_ADDRESS][DOMAIN_NAME]" at bounding box center [232, 224] width 324 height 34
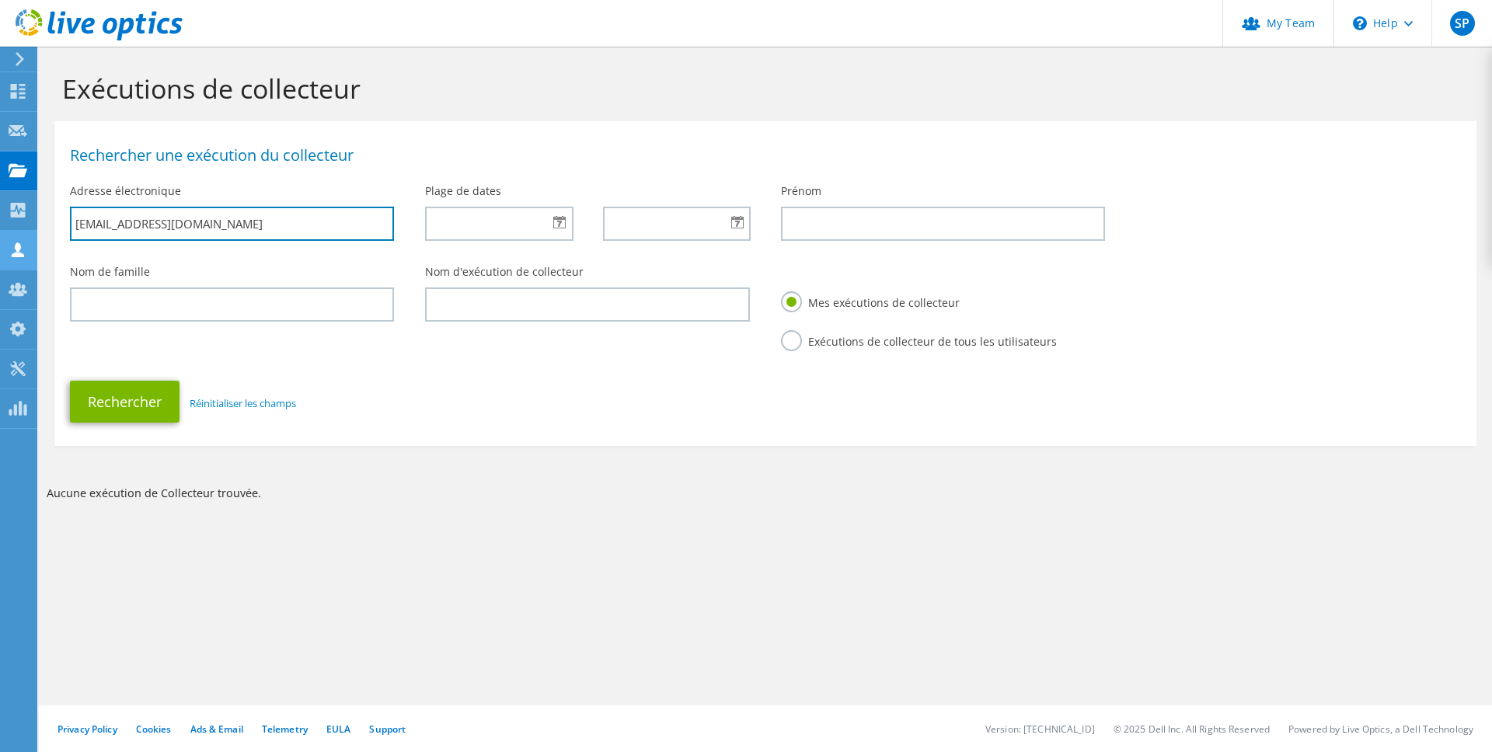
type input "[EMAIL_ADDRESS][DOMAIN_NAME]"
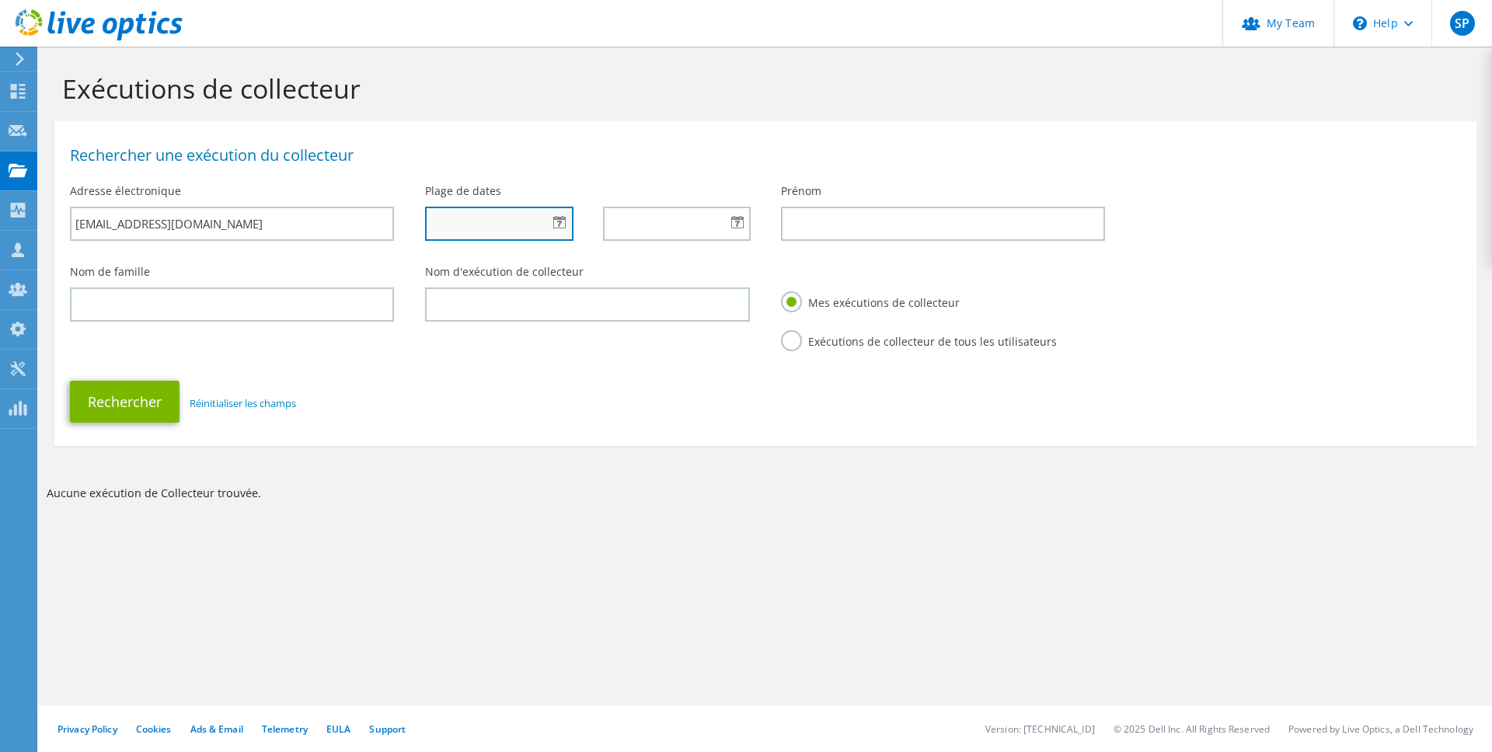
click at [514, 219] on input "text" at bounding box center [499, 224] width 148 height 34
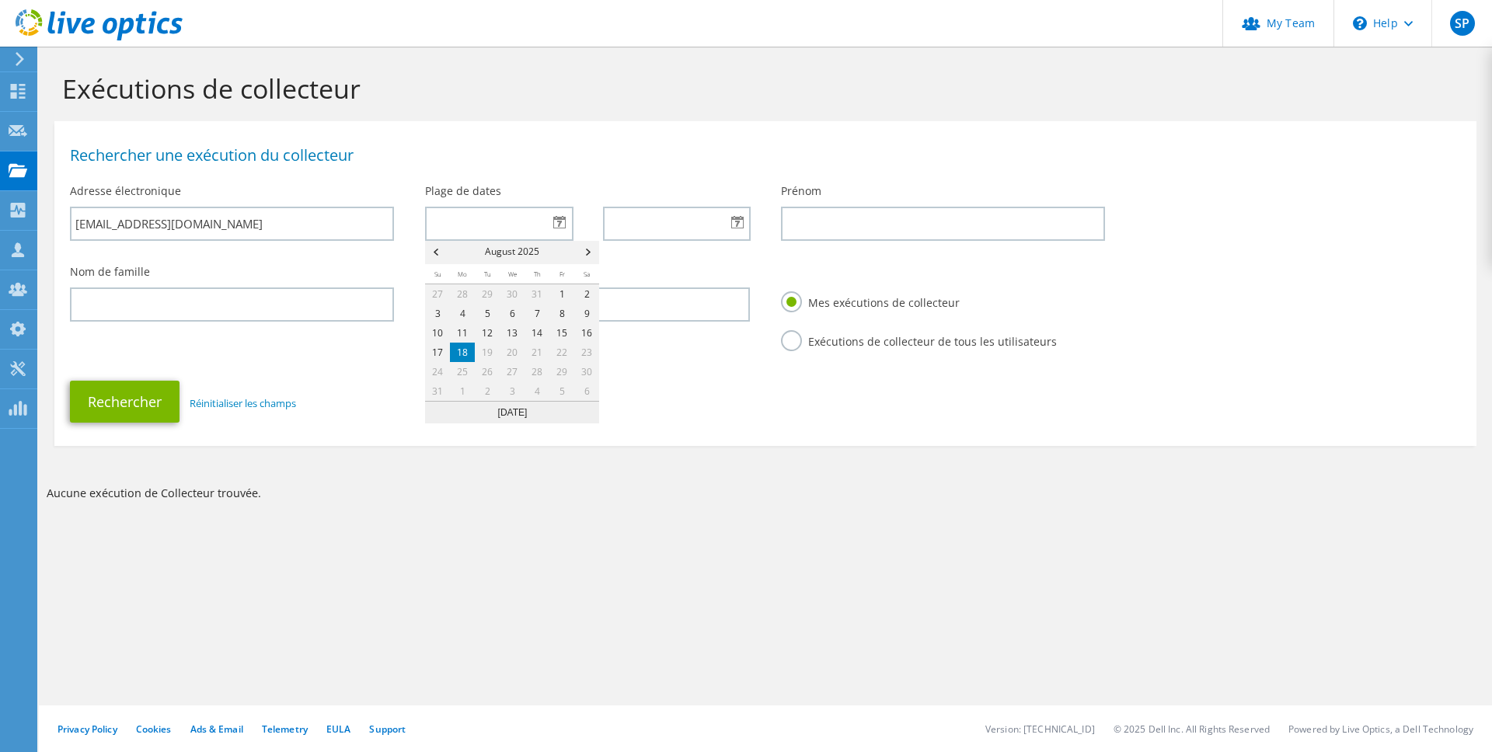
click at [458, 350] on link "18" at bounding box center [462, 352] width 25 height 19
type input "08/18/2025"
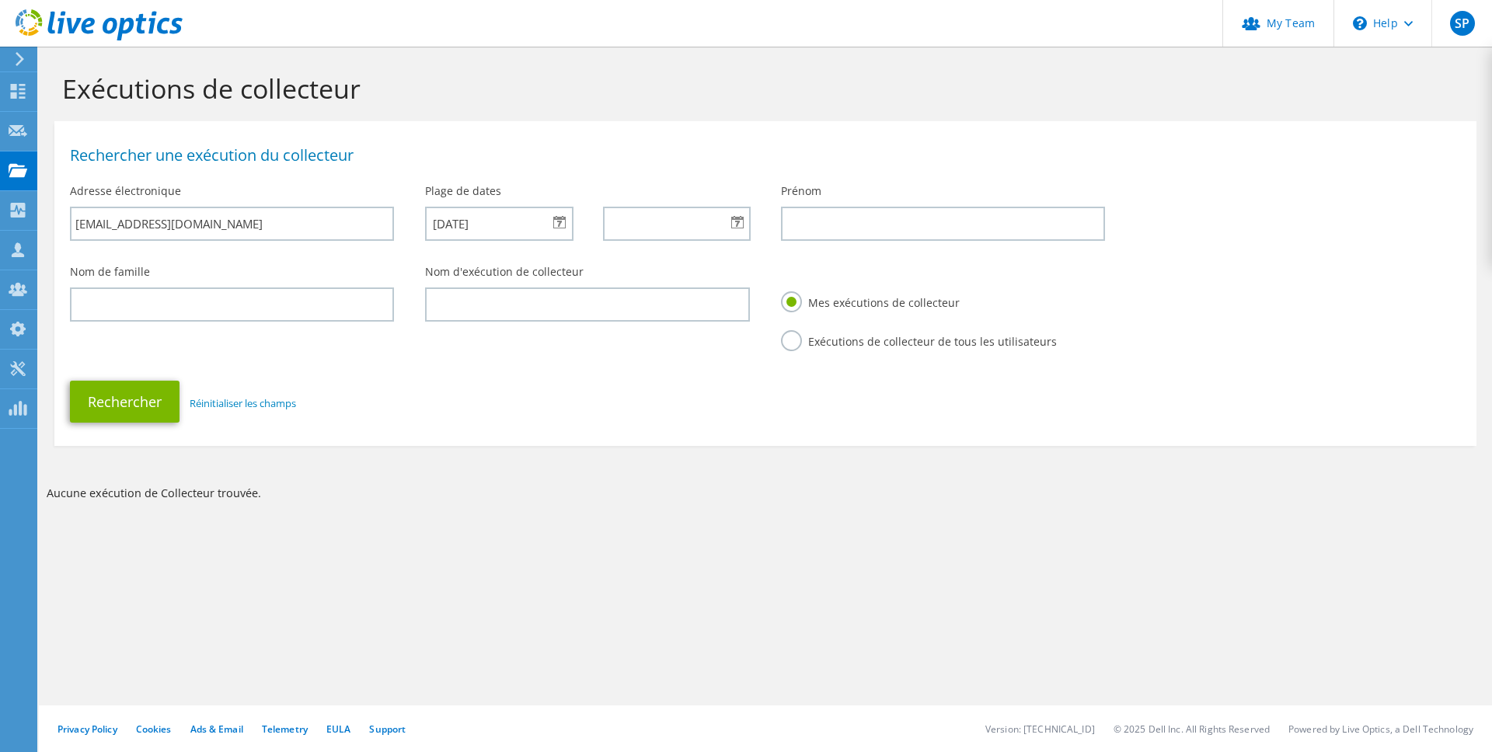
click at [742, 222] on div at bounding box center [676, 224] width 147 height 34
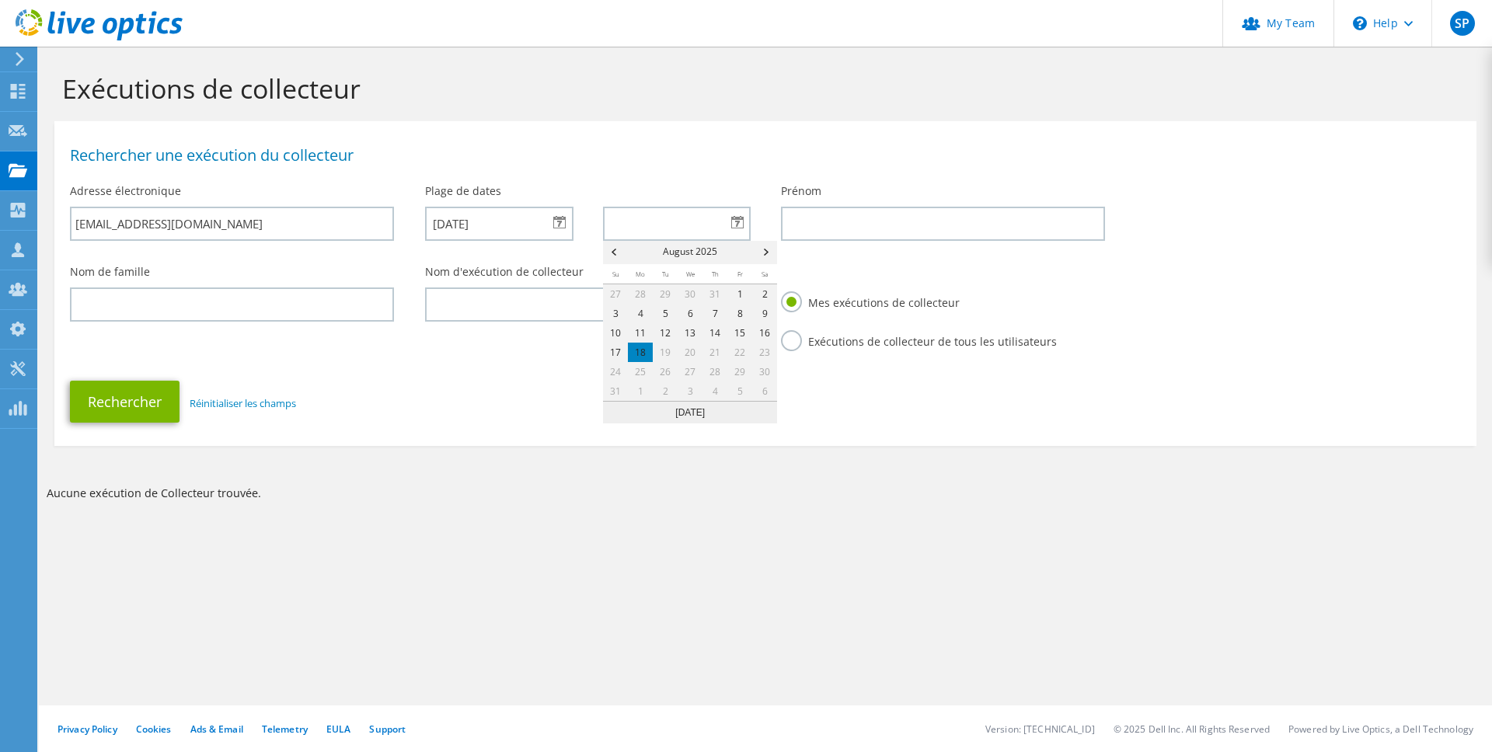
click at [767, 253] on span "Next" at bounding box center [768, 252] width 19 height 23
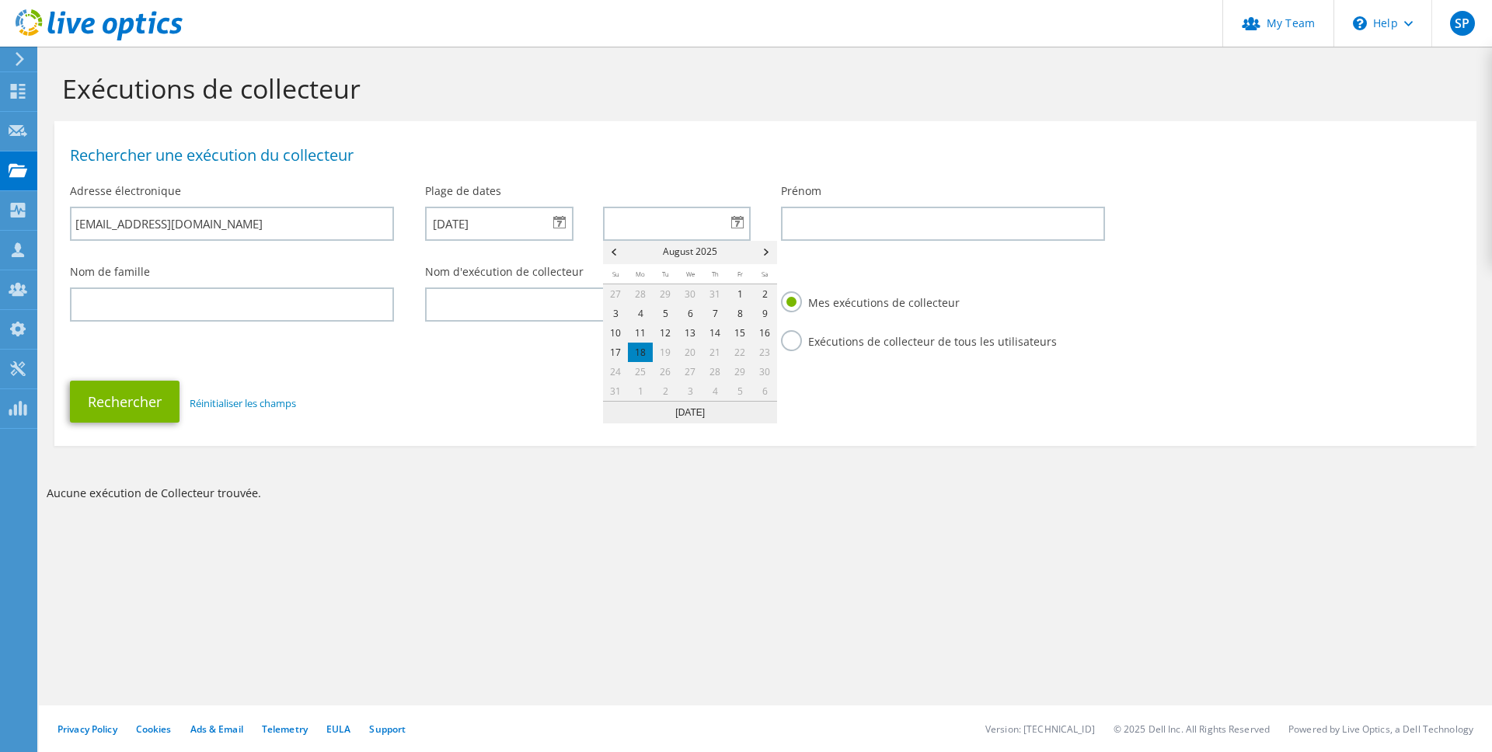
click at [489, 351] on div "Nom de famille Nom d'exécution de collecteur Mes exécutions de collecteur Exécu…" at bounding box center [765, 315] width 1422 height 117
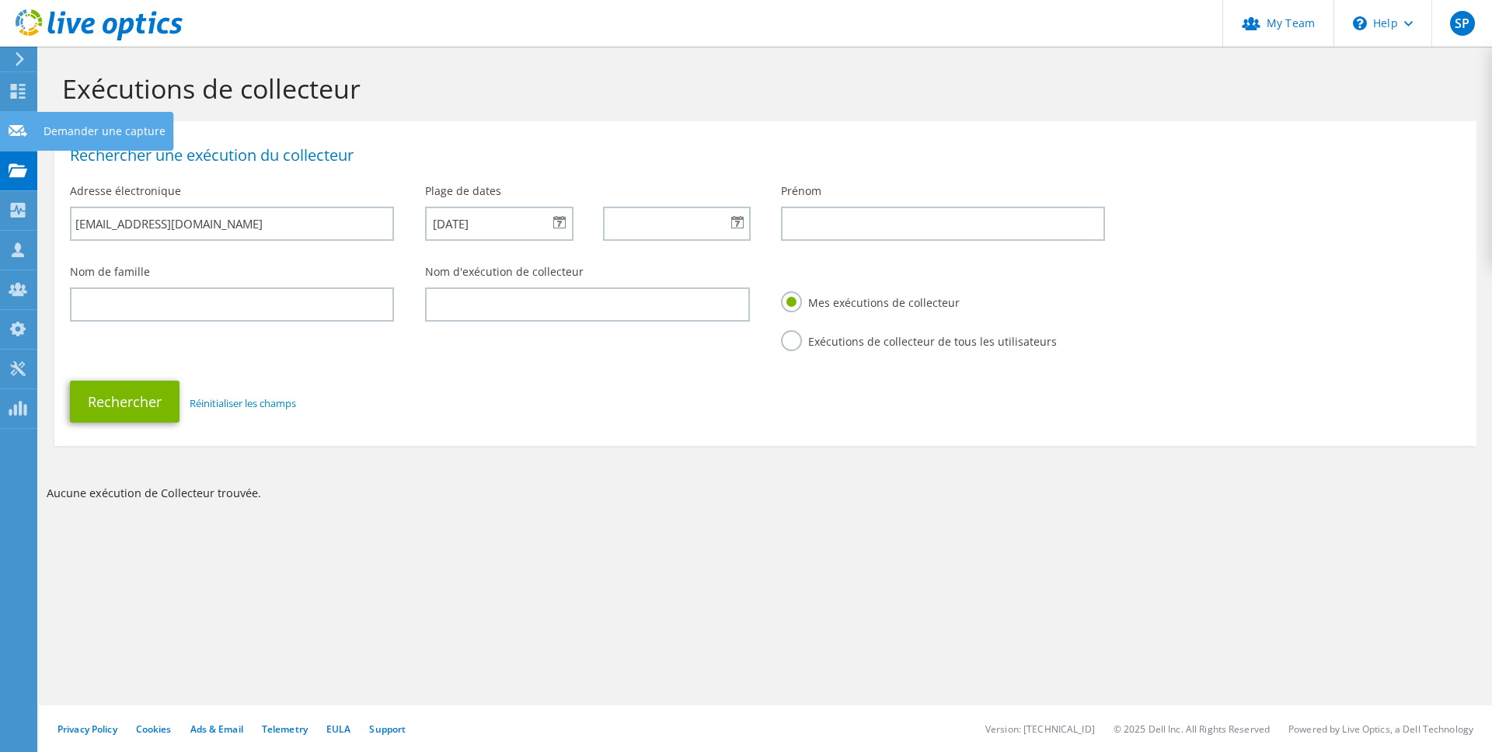
click at [10, 134] on use at bounding box center [18, 130] width 19 height 12
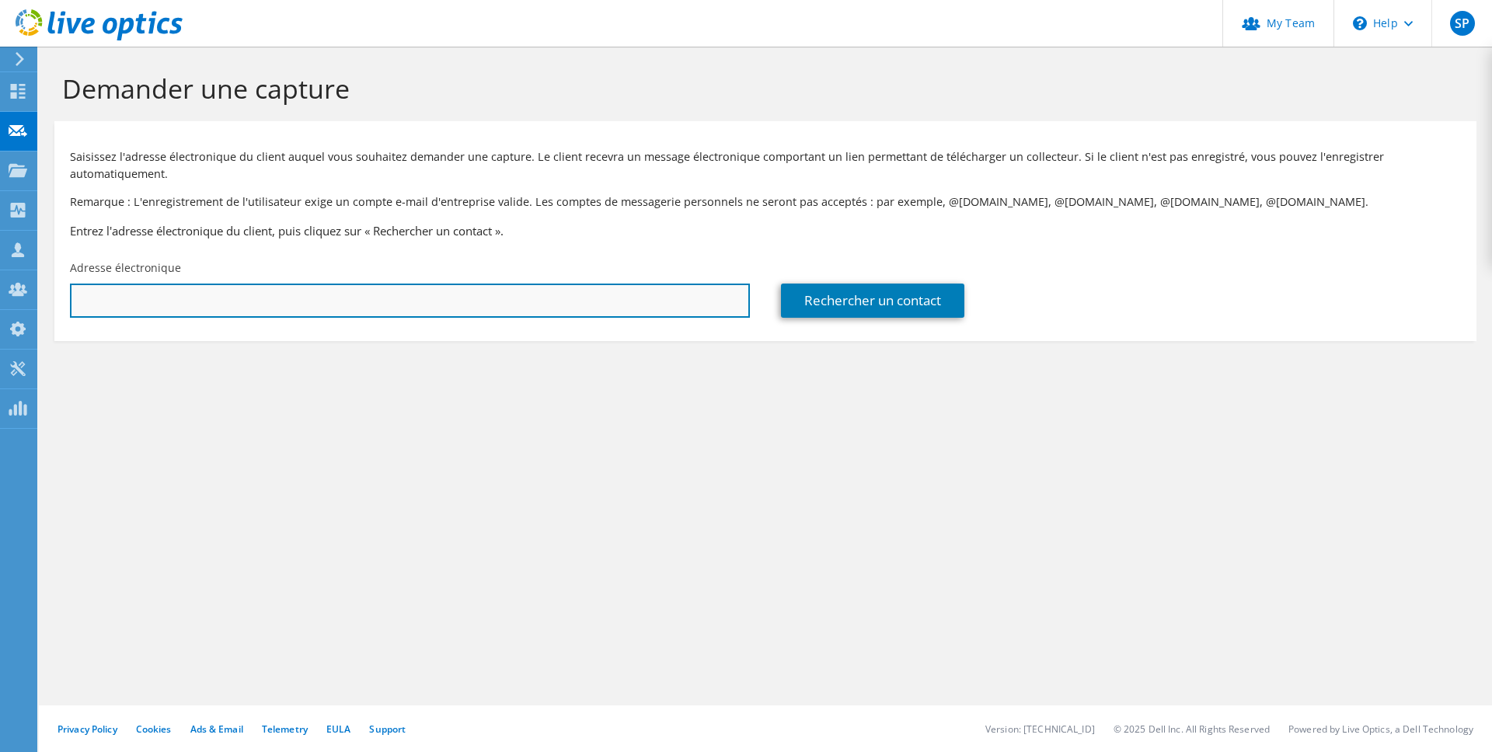
click at [375, 304] on input "text" at bounding box center [410, 301] width 680 height 34
paste input "mailto:[EMAIL_ADDRESS][DOMAIN_NAME]"
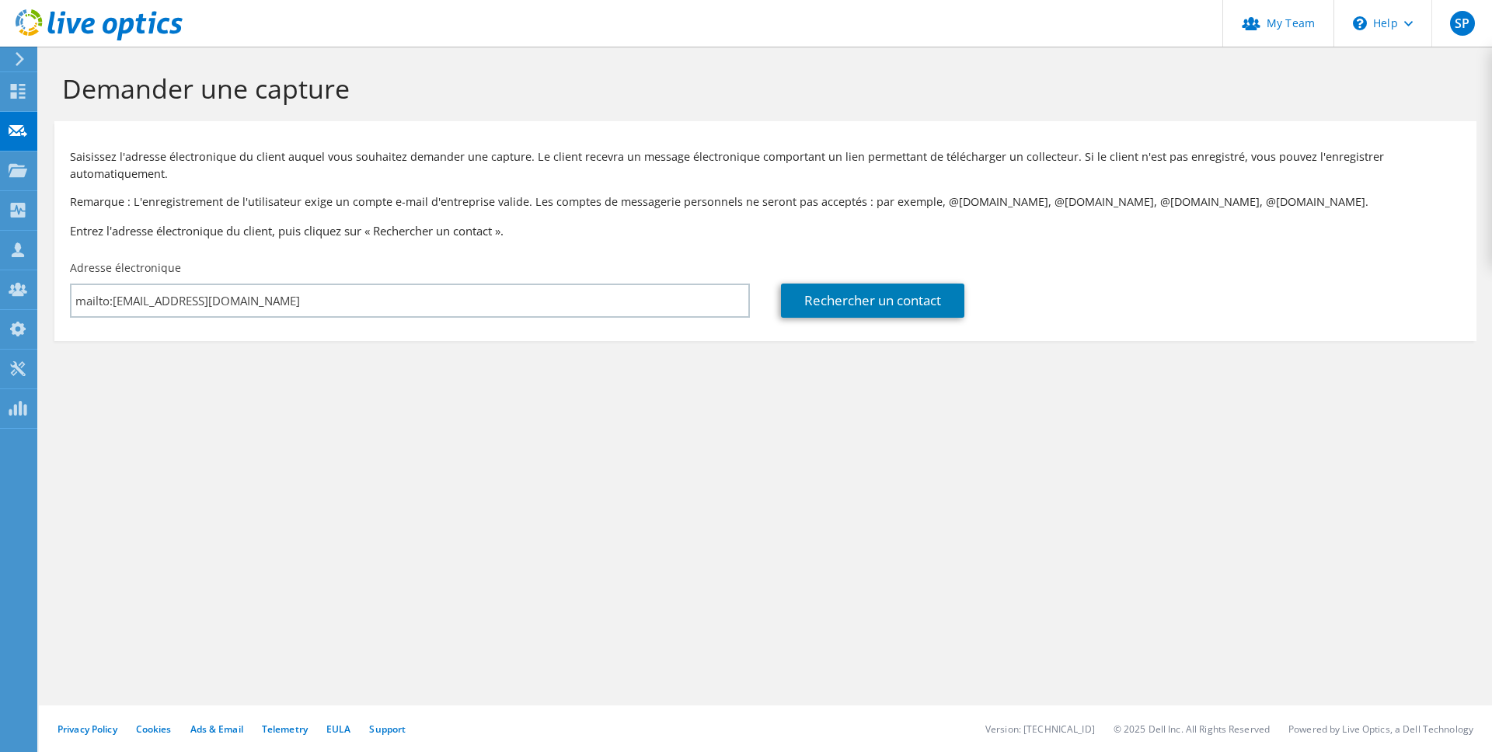
click at [644, 410] on section "Demander une capture Saisissez l'adresse électronique du client auquel vous sou…" at bounding box center [766, 233] width 1454 height 372
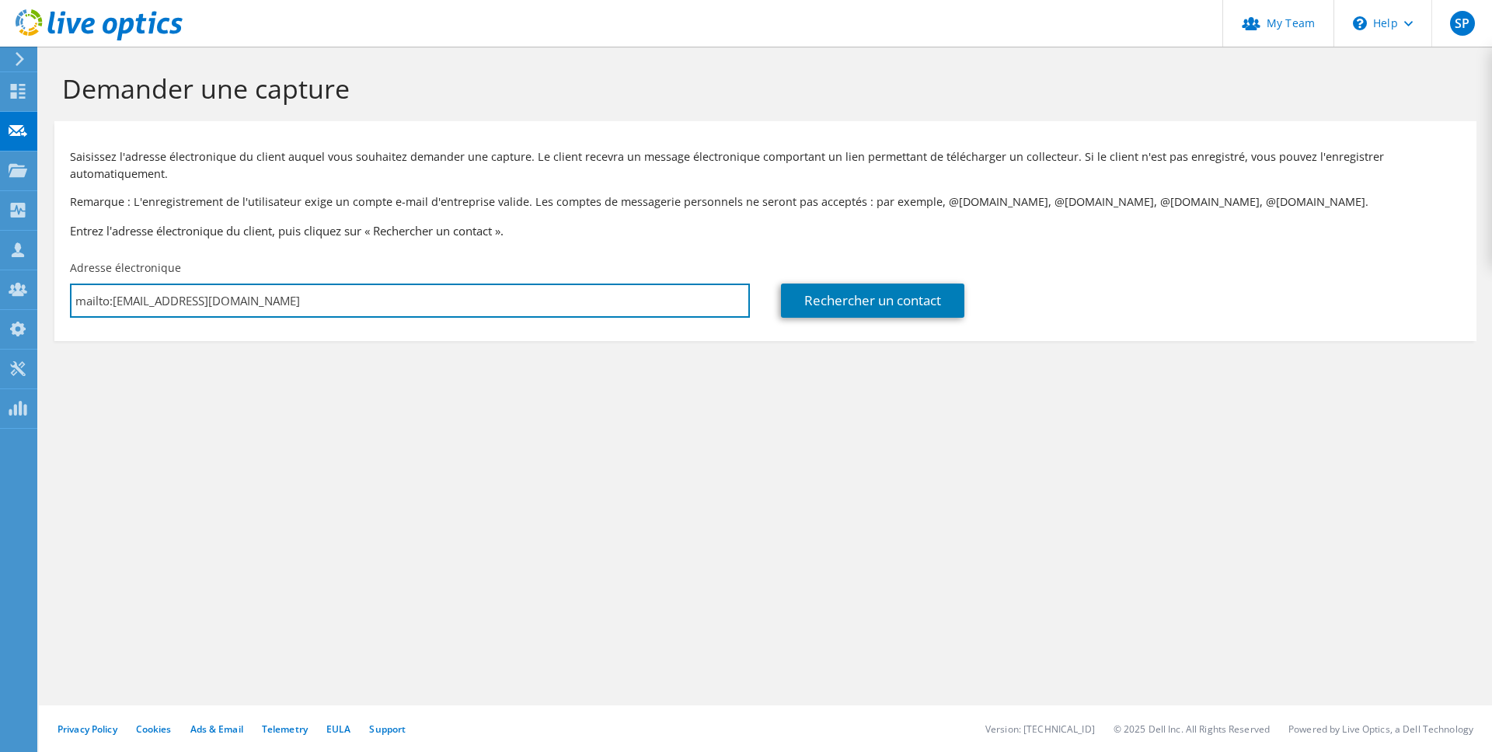
drag, startPoint x: 112, startPoint y: 302, endPoint x: -2, endPoint y: 302, distance: 113.5
click at [0, 302] on html "SP Admin d'équipe de partenaire [PERSON_NAME] [EMAIL_ADDRESS][DOMAIN_NAME] oci …" at bounding box center [746, 376] width 1492 height 752
type input "[EMAIL_ADDRESS][DOMAIN_NAME]"
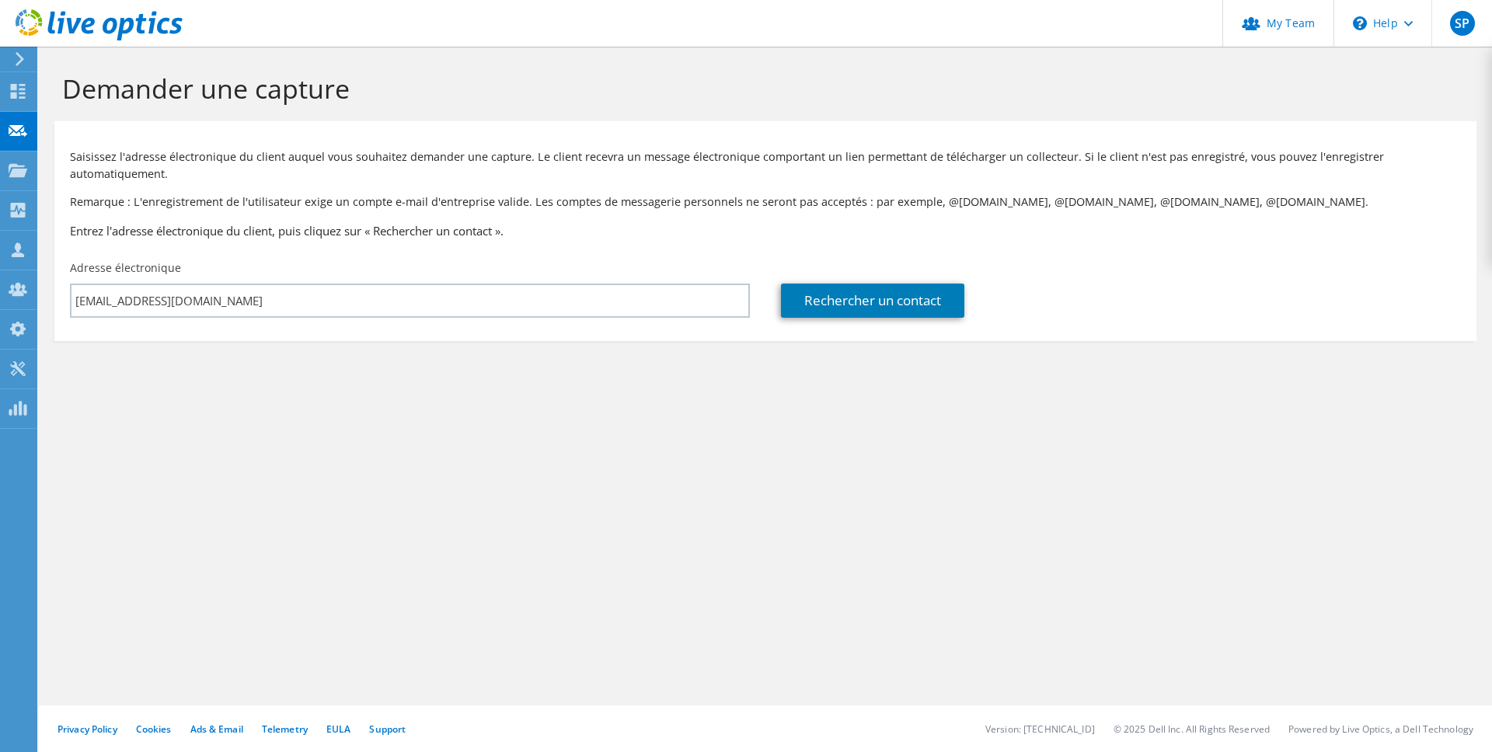
click at [390, 393] on section "Demander une capture Saisissez l'adresse électronique du client auquel vous sou…" at bounding box center [766, 233] width 1454 height 372
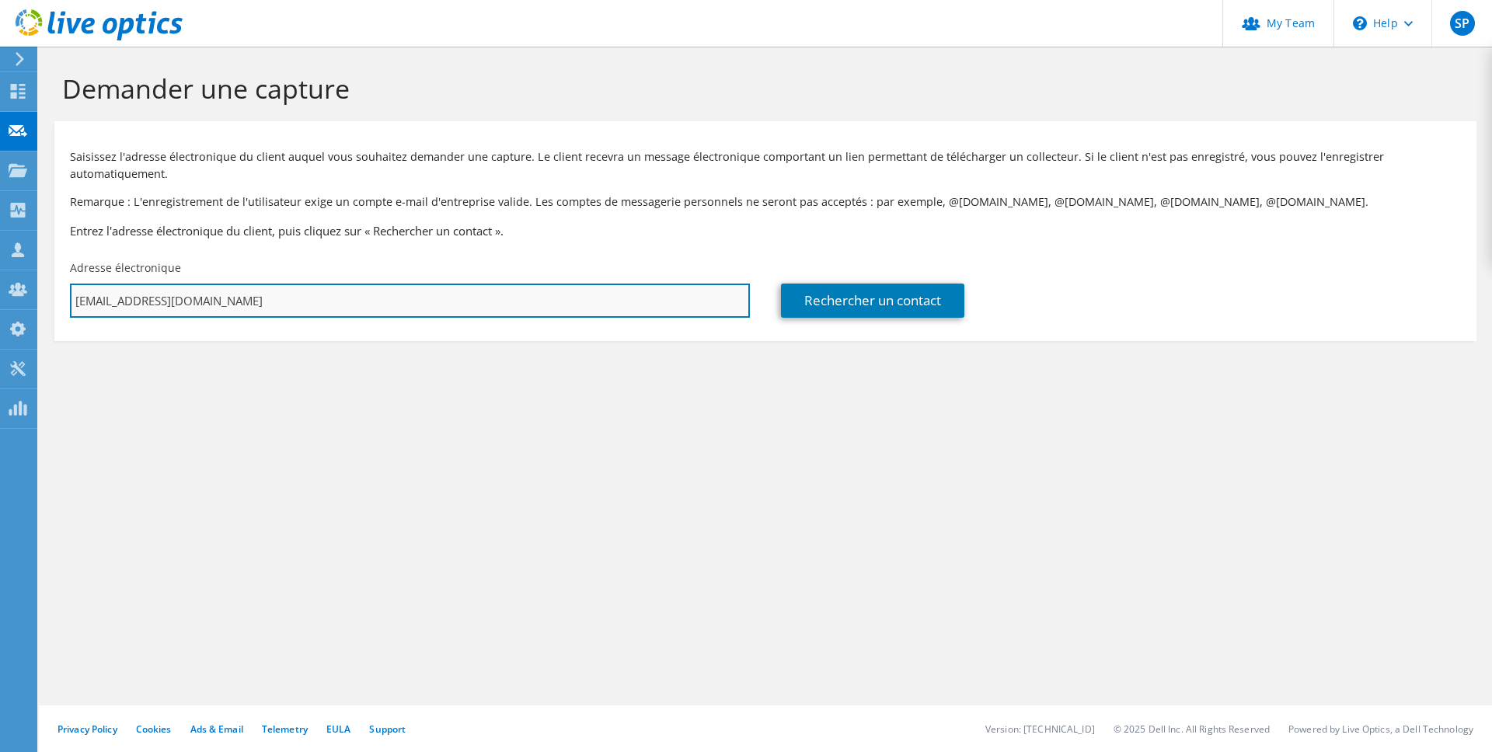
click at [345, 303] on input "[EMAIL_ADDRESS][DOMAIN_NAME]" at bounding box center [410, 301] width 680 height 34
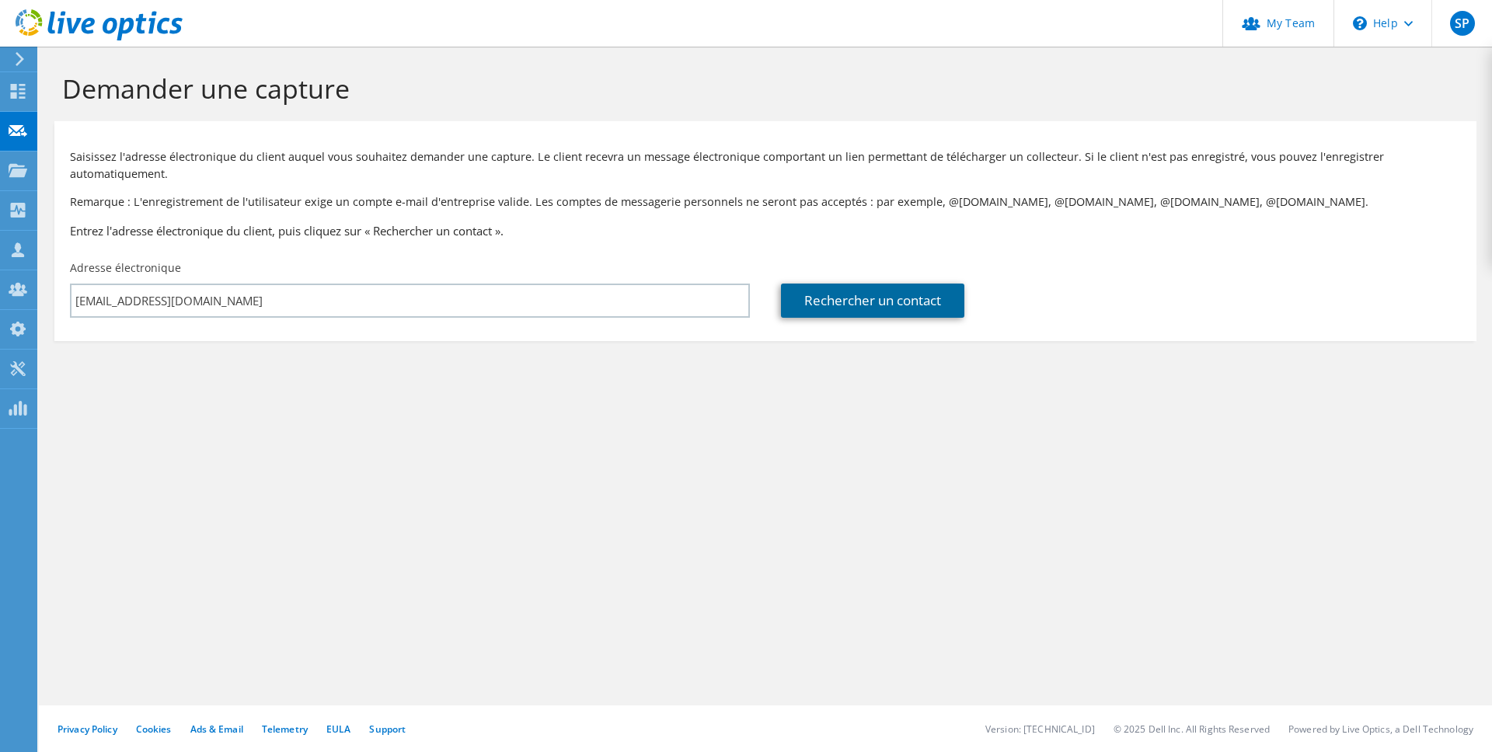
click at [883, 302] on link "Rechercher un contact" at bounding box center [872, 301] width 183 height 34
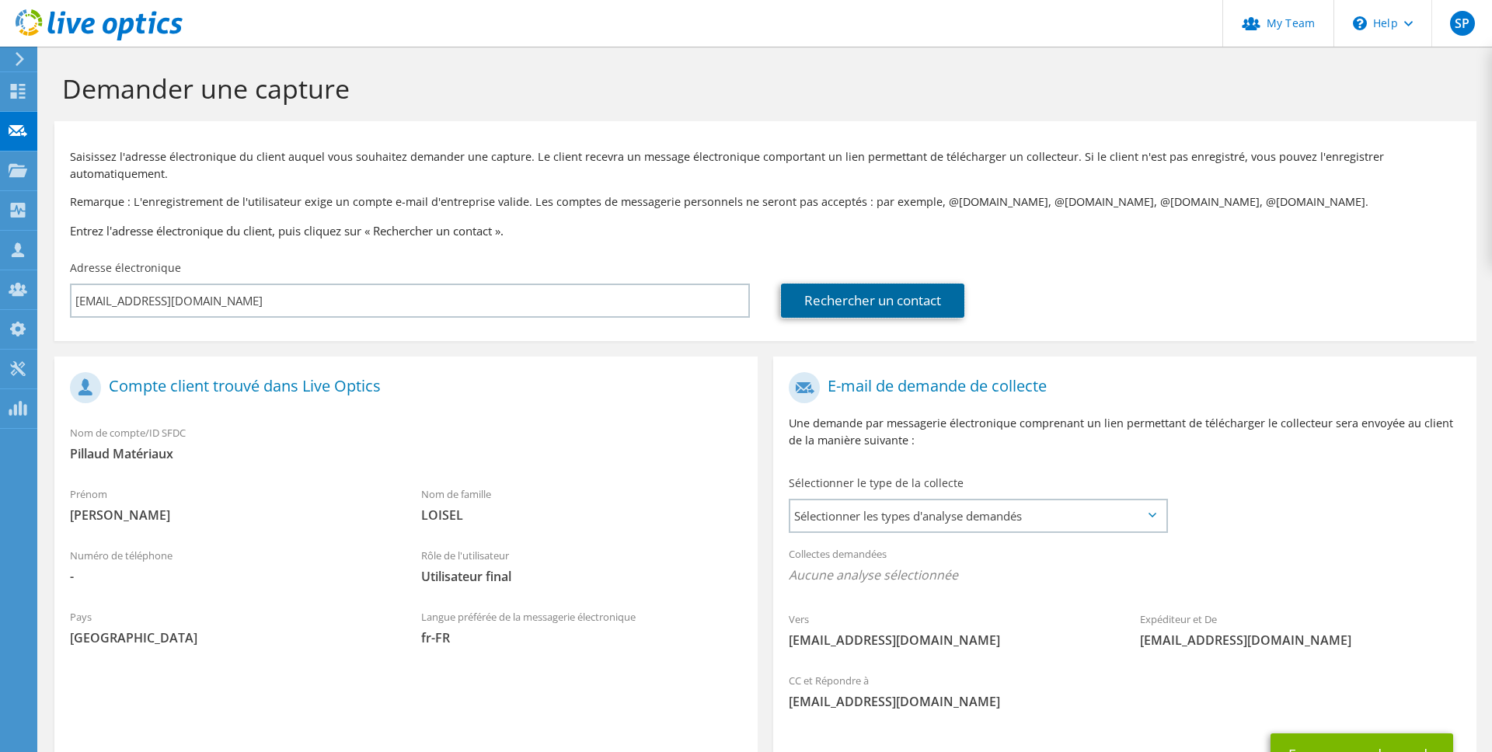
scroll to position [132, 0]
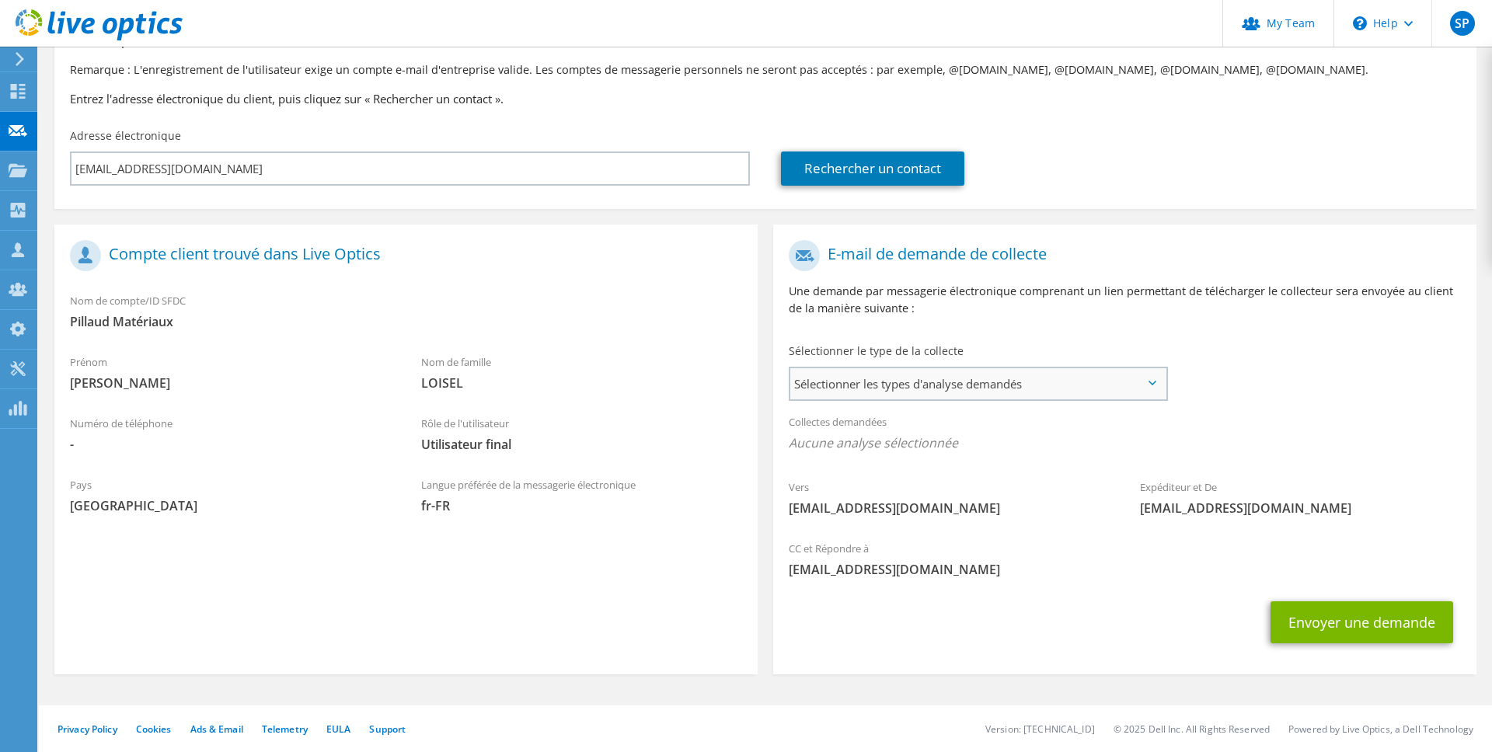
click at [850, 385] on span "Sélectionner les types d'analyse demandés" at bounding box center [978, 383] width 375 height 31
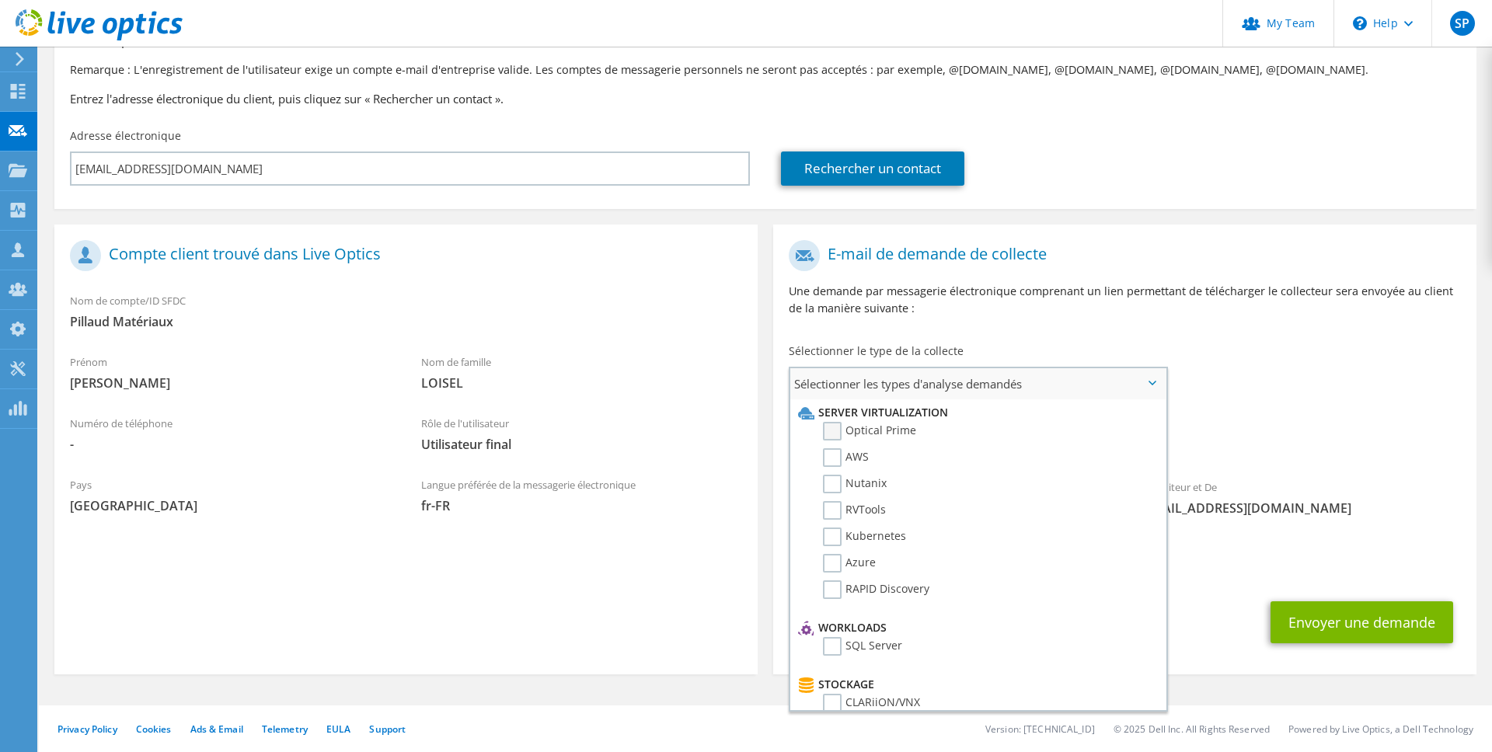
click at [839, 435] on label "Optical Prime" at bounding box center [869, 431] width 93 height 19
click at [0, 0] on input "Optical Prime" at bounding box center [0, 0] width 0 height 0
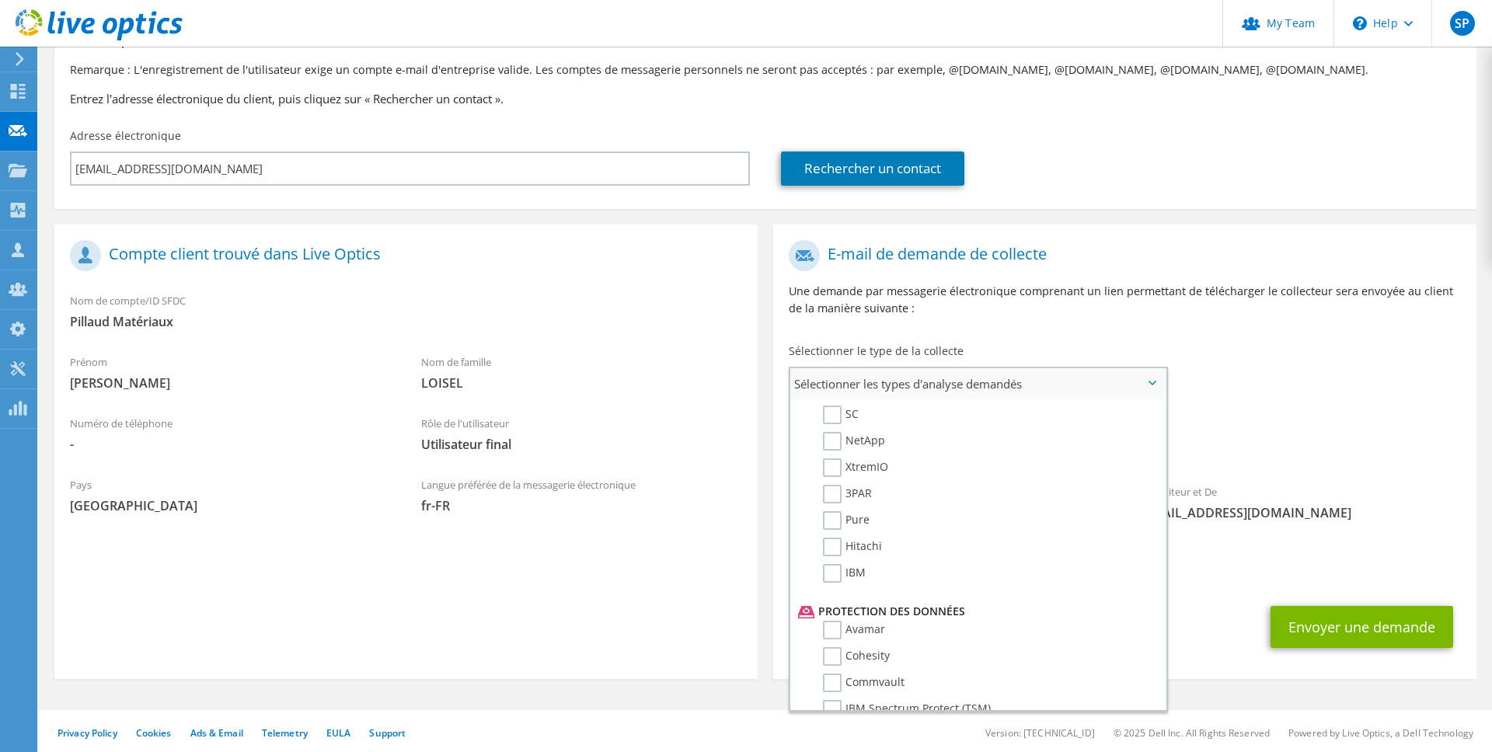
scroll to position [0, 0]
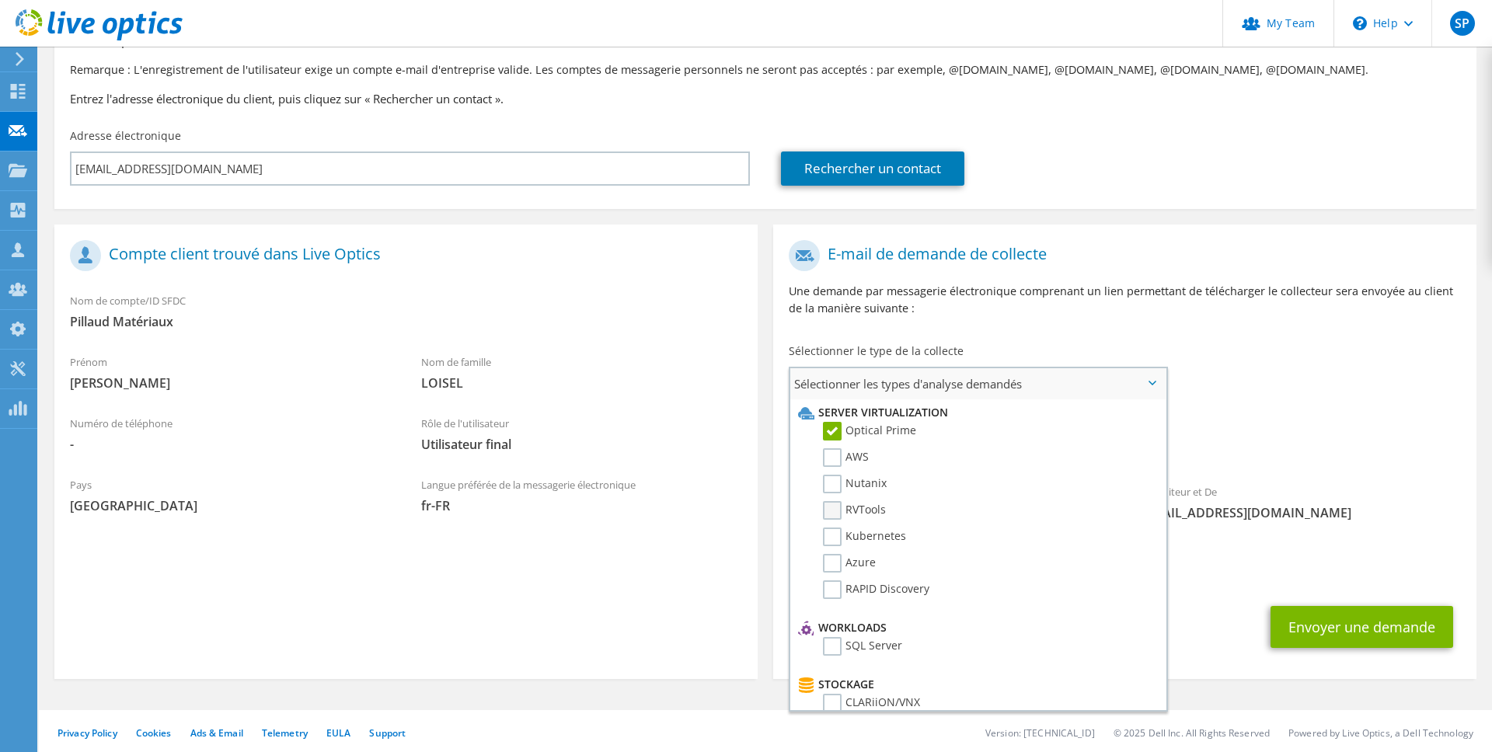
click at [837, 508] on label "RVTools" at bounding box center [854, 510] width 63 height 19
click at [0, 0] on input "RVTools" at bounding box center [0, 0] width 0 height 0
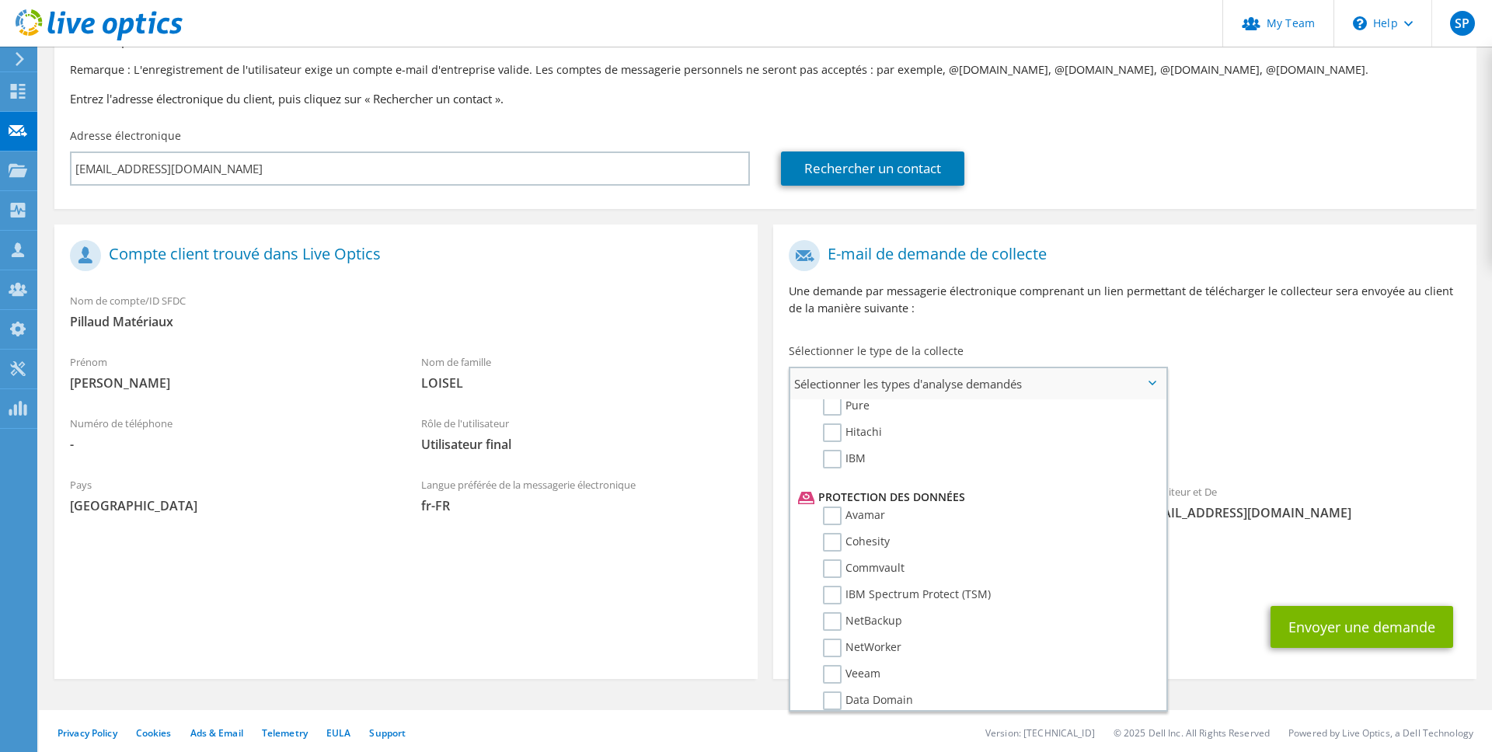
scroll to position [739, 0]
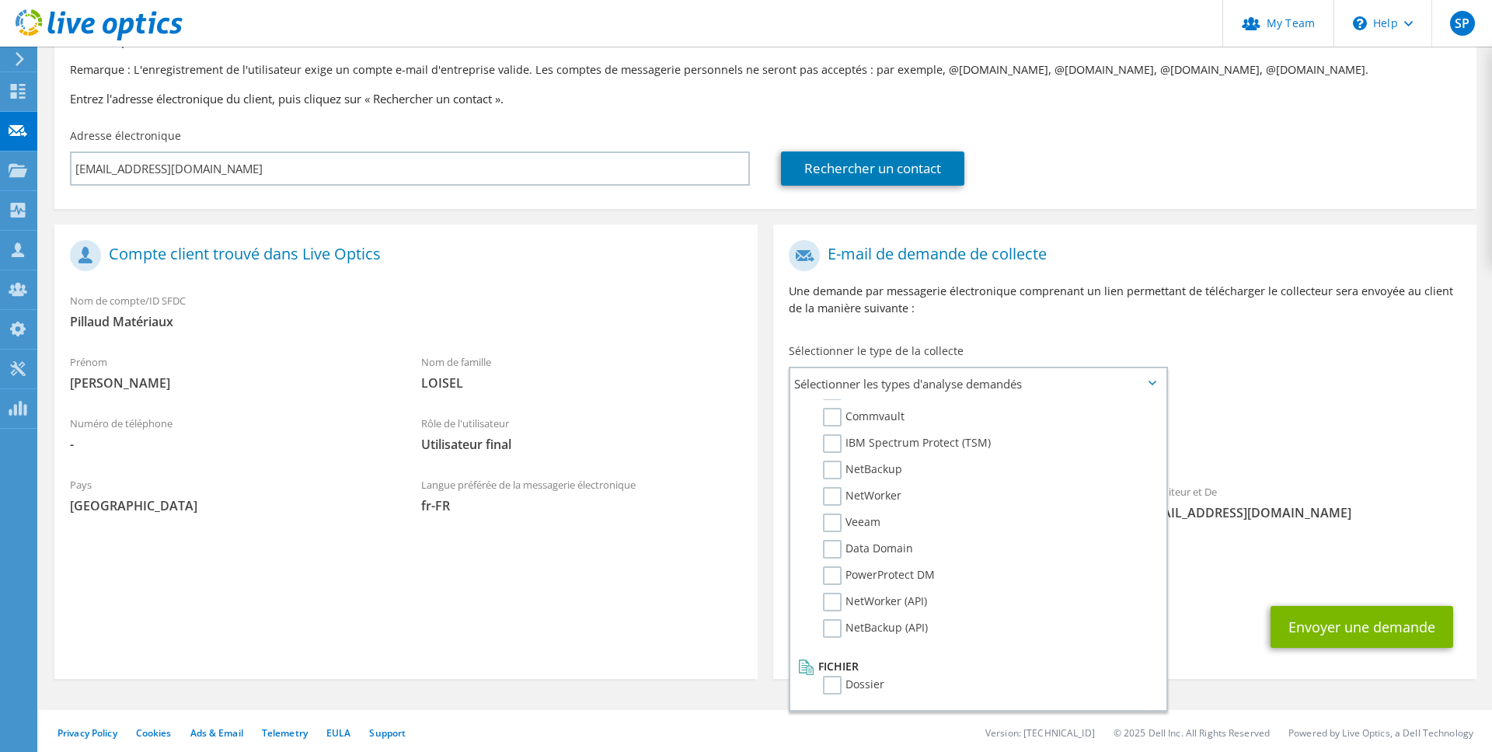
click at [1220, 559] on div "CC et Répondre à [EMAIL_ADDRESS][DOMAIN_NAME]" at bounding box center [1124, 564] width 703 height 54
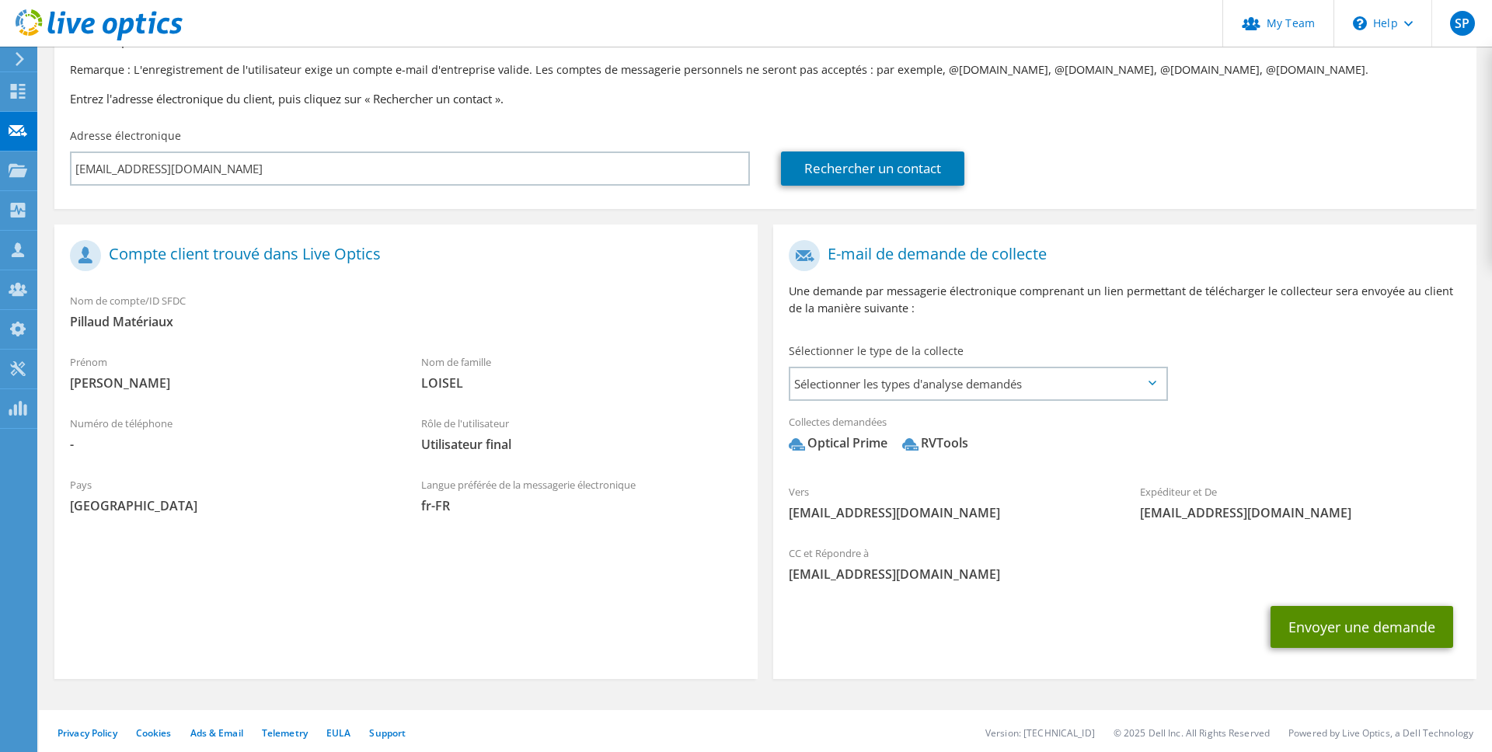
click at [1336, 620] on button "Envoyer une demande" at bounding box center [1362, 627] width 183 height 42
